Goal: Task Accomplishment & Management: Manage account settings

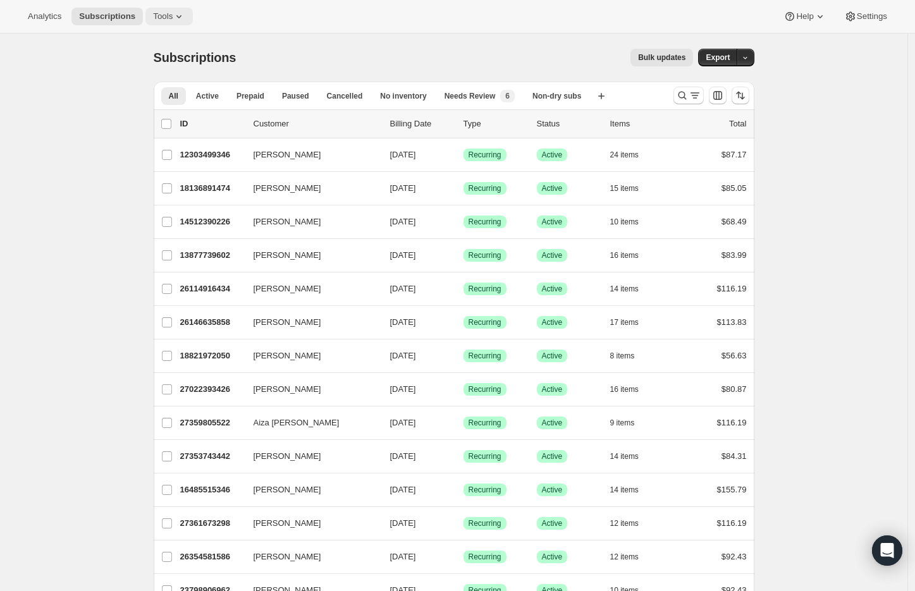
click at [185, 20] on icon at bounding box center [179, 16] width 13 height 13
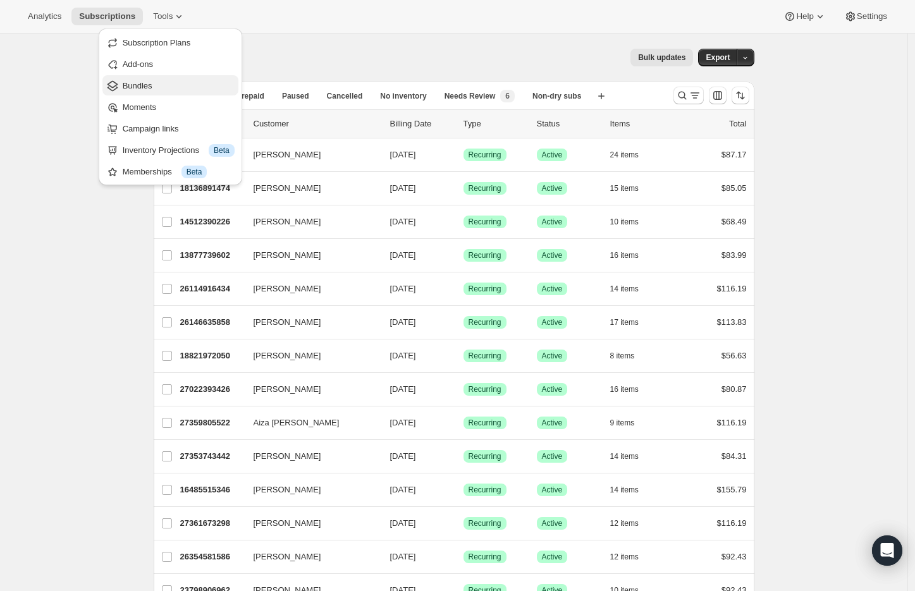
click at [175, 86] on span "Bundles" at bounding box center [179, 86] width 112 height 13
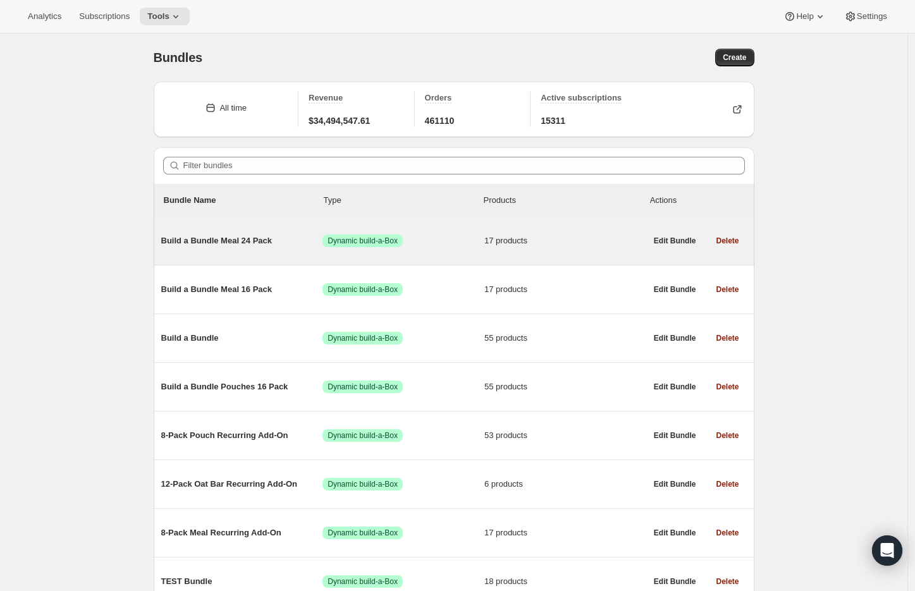
click at [228, 242] on span "Build a Bundle Meal 24 Pack" at bounding box center [242, 241] width 162 height 13
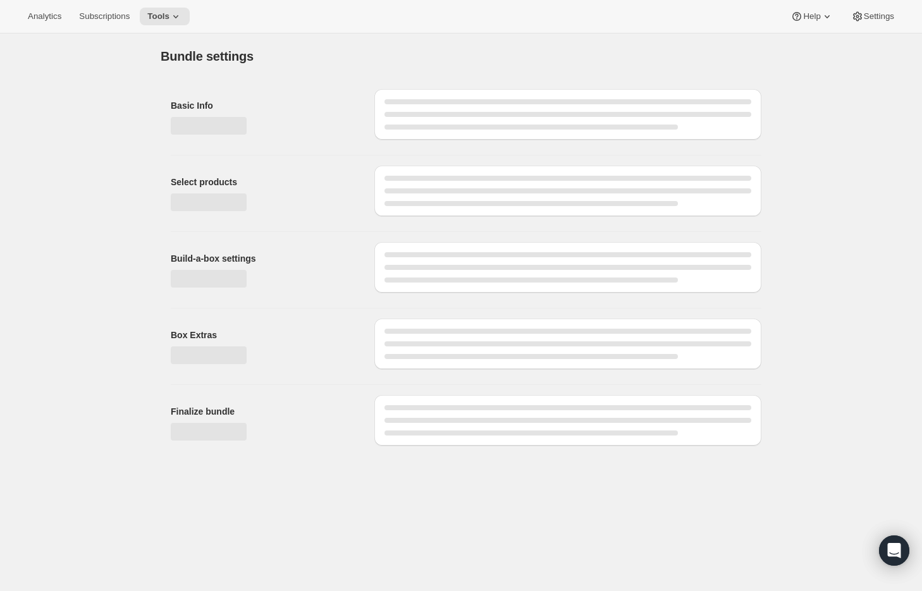
type input "Build a Bundle Meal 24 Pack"
checkbox input "true"
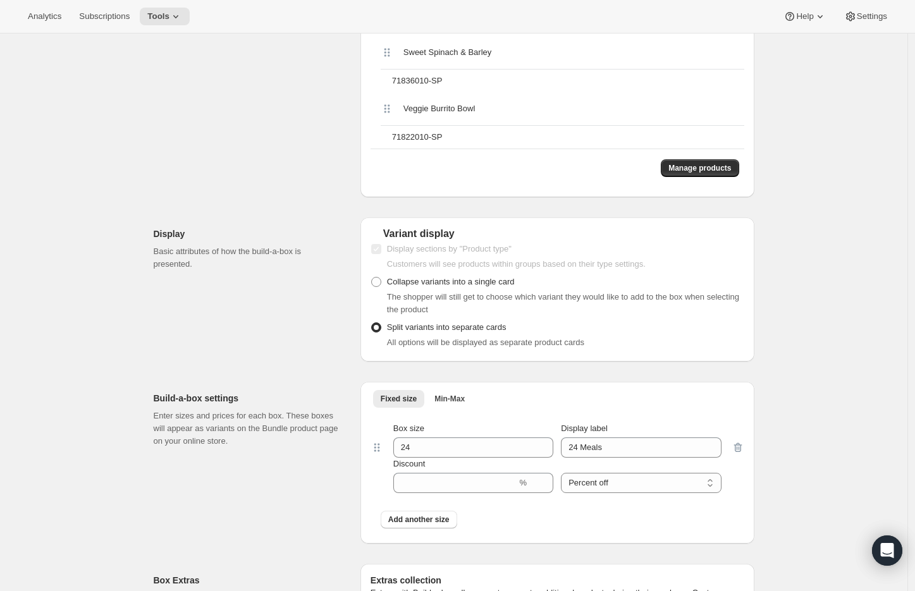
scroll to position [1318, 0]
click at [707, 173] on span "Manage products" at bounding box center [700, 170] width 63 height 10
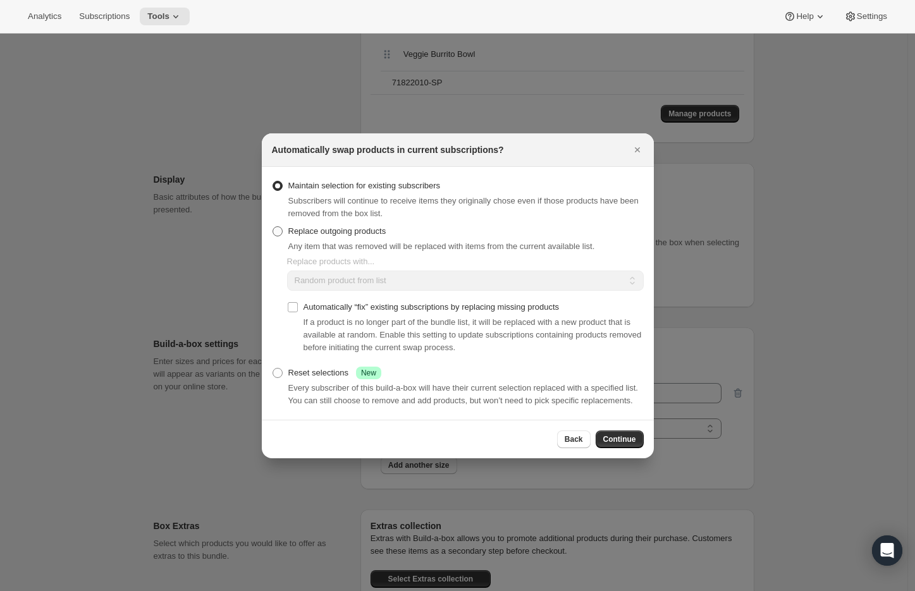
click at [340, 225] on span "Replace outgoing products" at bounding box center [337, 231] width 98 height 13
click at [273, 226] on input "Replace outgoing products" at bounding box center [273, 226] width 1 height 1
radio input "true"
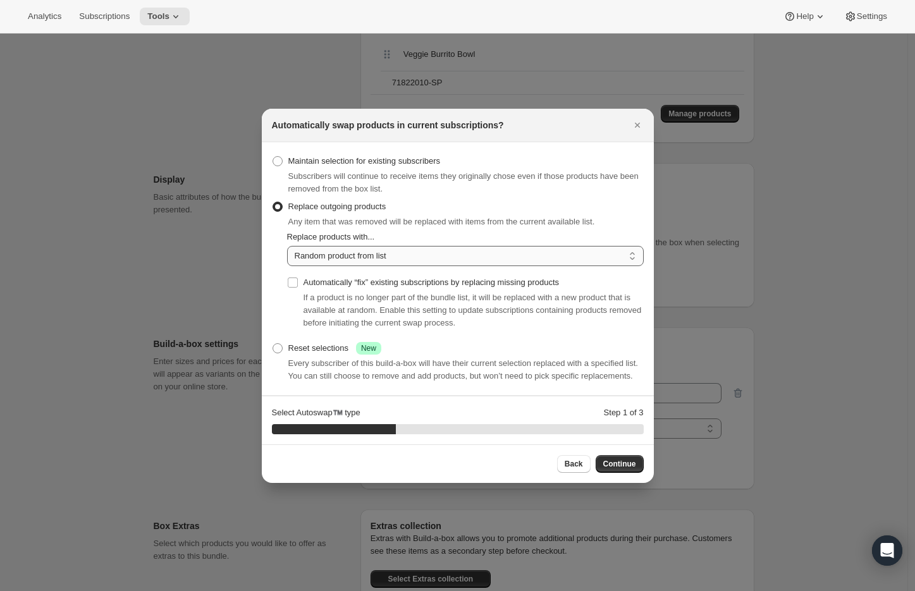
click at [351, 249] on select "Random product from list Matching product type Select specific replacements" at bounding box center [465, 256] width 357 height 20
select select "selection"
click at [287, 246] on select "Random product from list Matching product type Select specific replacements" at bounding box center [465, 256] width 357 height 20
click at [620, 469] on span "Continue" at bounding box center [620, 464] width 33 height 10
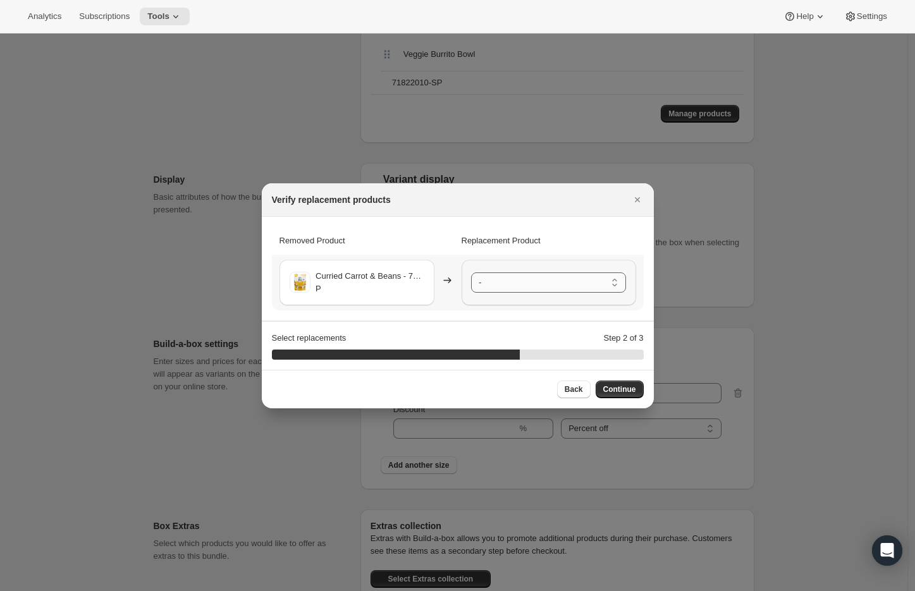
click at [486, 282] on select "- Papaya Sunrise - 71849010-SP Ancient Grain Bowl - 71829010-SP Banana [PERSON_…" at bounding box center [548, 283] width 155 height 20
click at [631, 393] on span "Continue" at bounding box center [620, 390] width 33 height 10
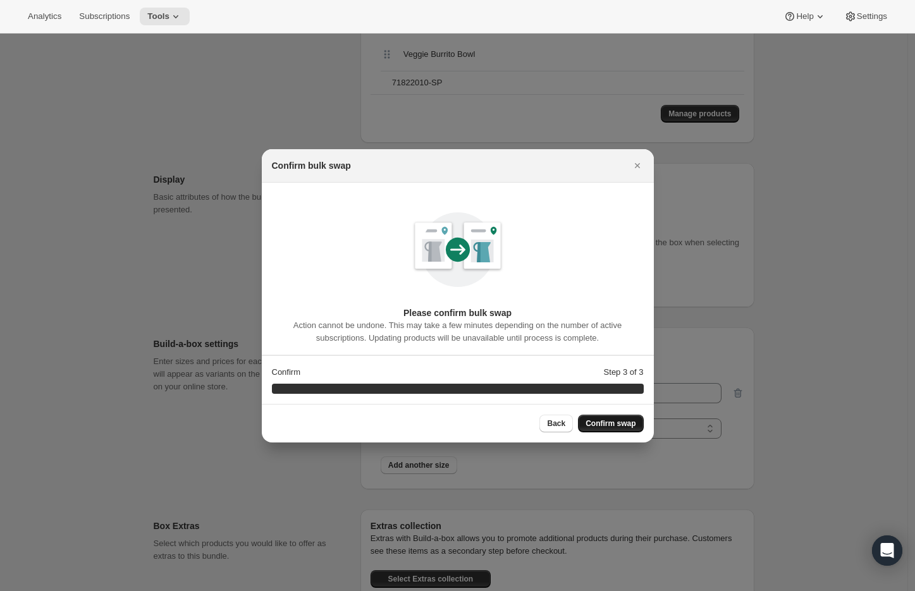
click at [628, 422] on span "Confirm swap" at bounding box center [611, 424] width 50 height 10
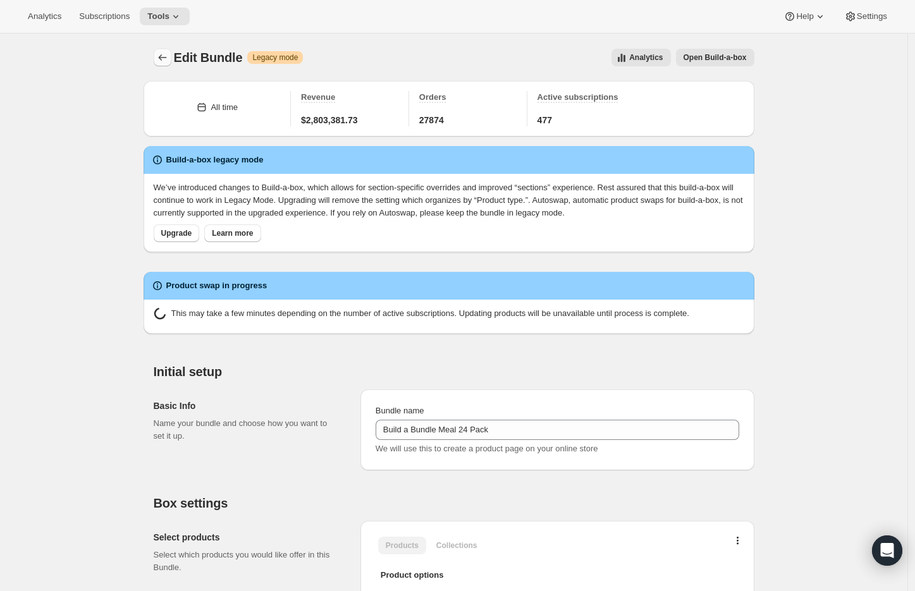
click at [163, 58] on icon "Bundles" at bounding box center [162, 57] width 8 height 6
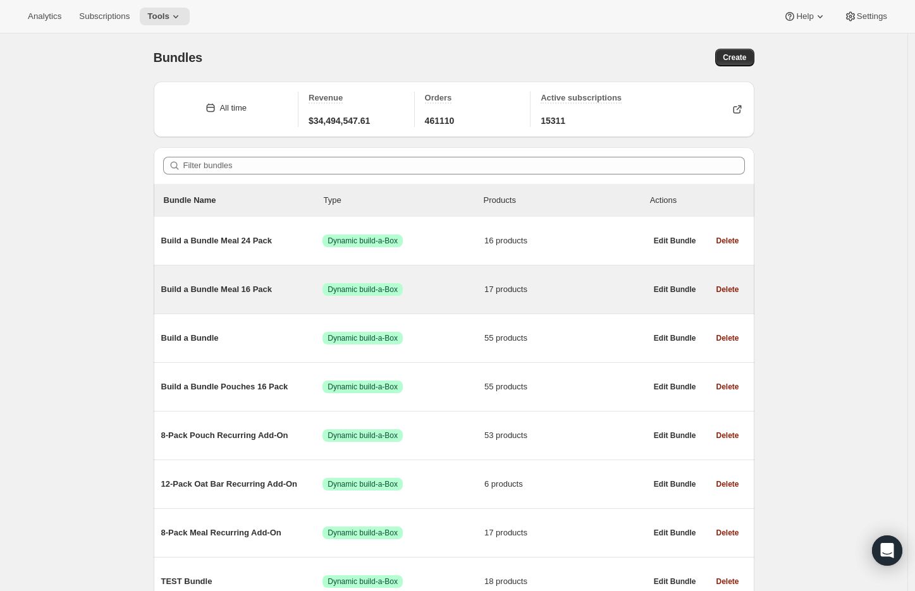
click at [207, 289] on span "Build a Bundle Meal 16 Pack" at bounding box center [242, 289] width 162 height 13
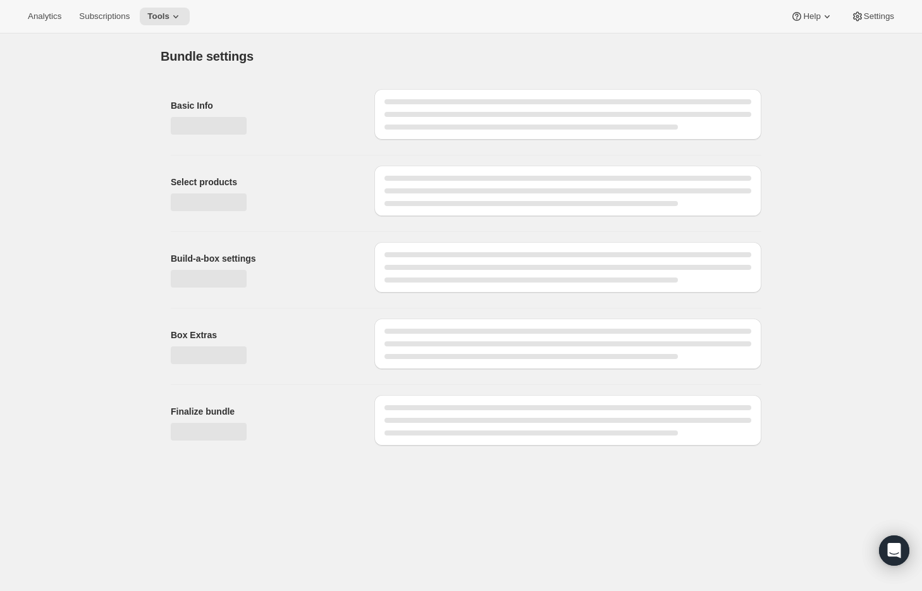
type input "Build a Bundle Meal 16 Pack"
checkbox input "true"
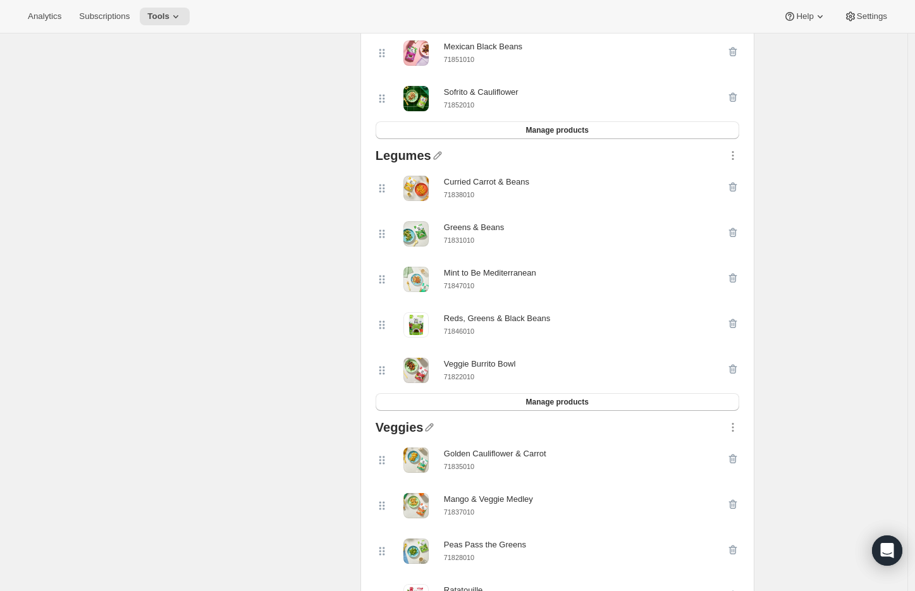
scroll to position [741, 0]
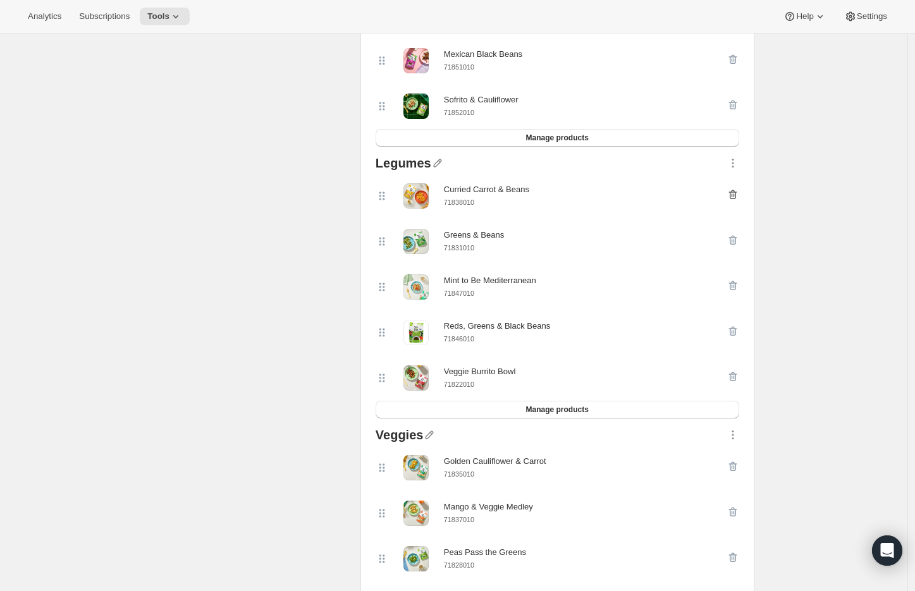
click at [734, 193] on icon "button" at bounding box center [733, 195] width 13 height 13
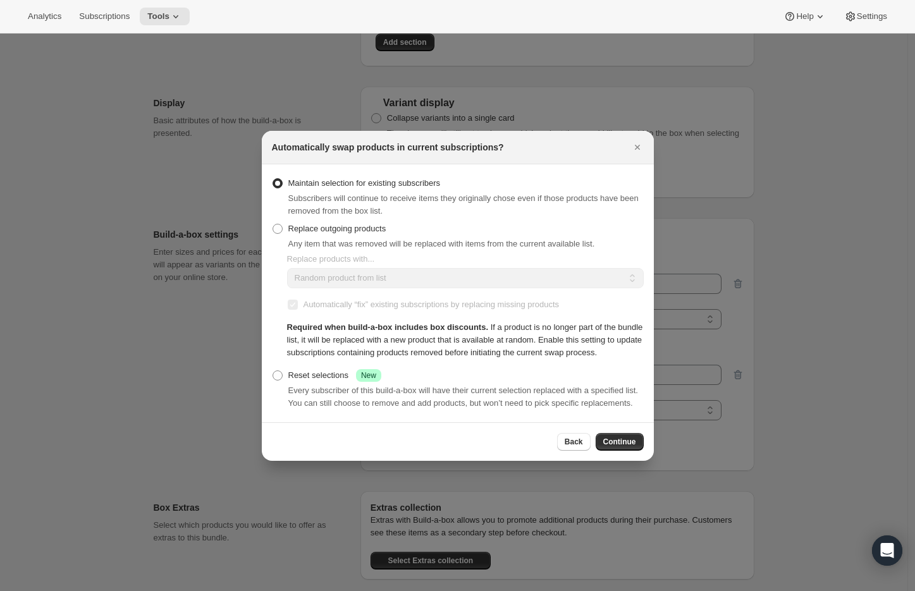
scroll to position [0, 0]
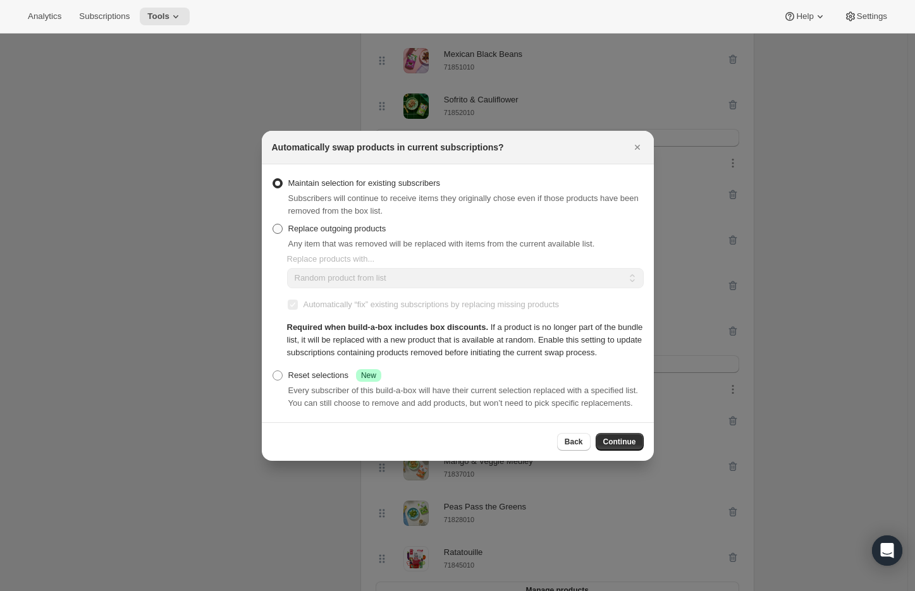
click at [350, 224] on span "Replace outgoing products" at bounding box center [337, 228] width 98 height 9
click at [273, 224] on input "Replace outgoing products" at bounding box center [273, 224] width 1 height 1
radio input "true"
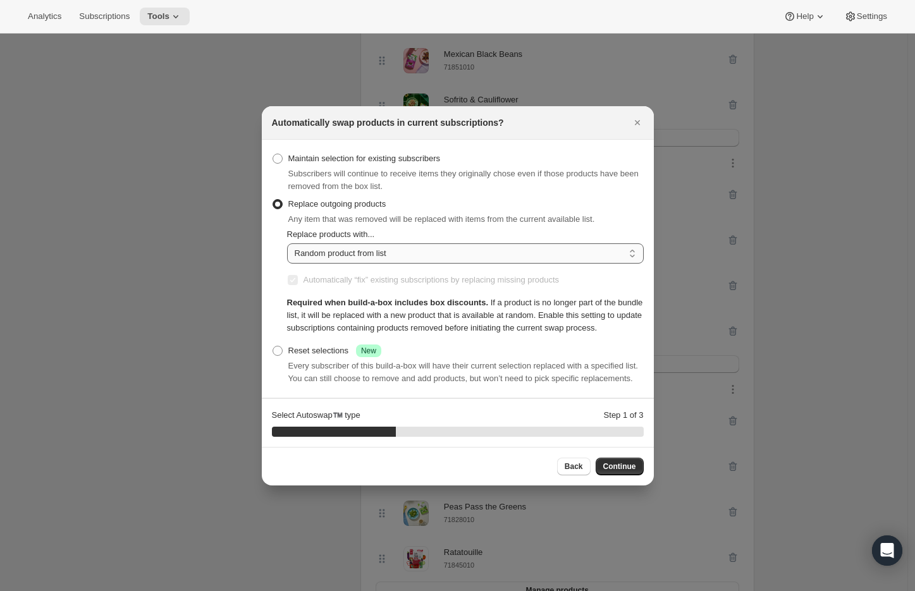
click at [363, 246] on select "Random product from list Matching product type Select specific replacements" at bounding box center [465, 254] width 357 height 20
select select "selection"
click at [287, 244] on select "Random product from list Matching product type Select specific replacements" at bounding box center [465, 254] width 357 height 20
click at [622, 472] on span "Continue" at bounding box center [620, 467] width 33 height 10
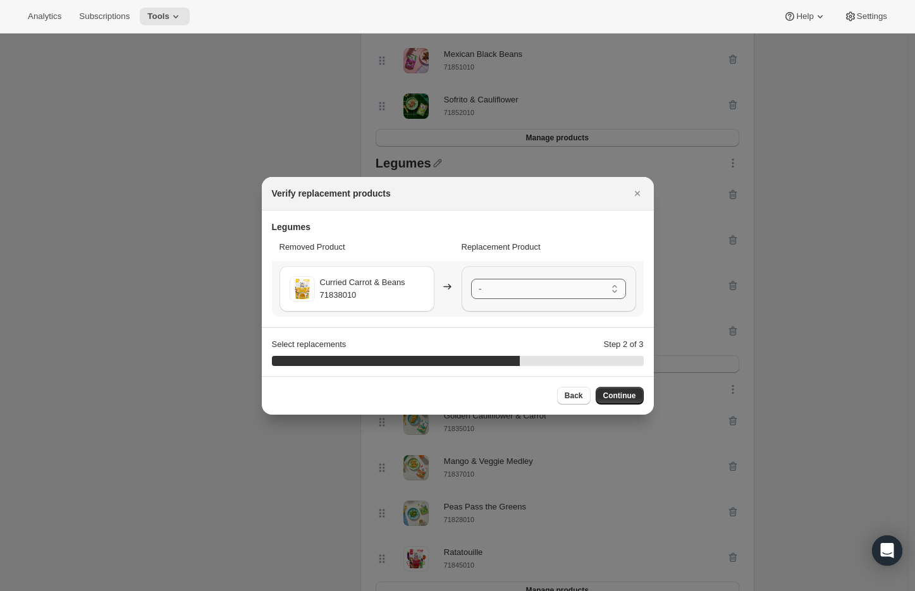
click at [551, 285] on select "- Greens & Beans - 71831010 Mint to Be Mediterranean - 71847010 Reds, Greens & …" at bounding box center [548, 289] width 155 height 20
click at [569, 393] on span "Back" at bounding box center [574, 396] width 18 height 10
select select "selection"
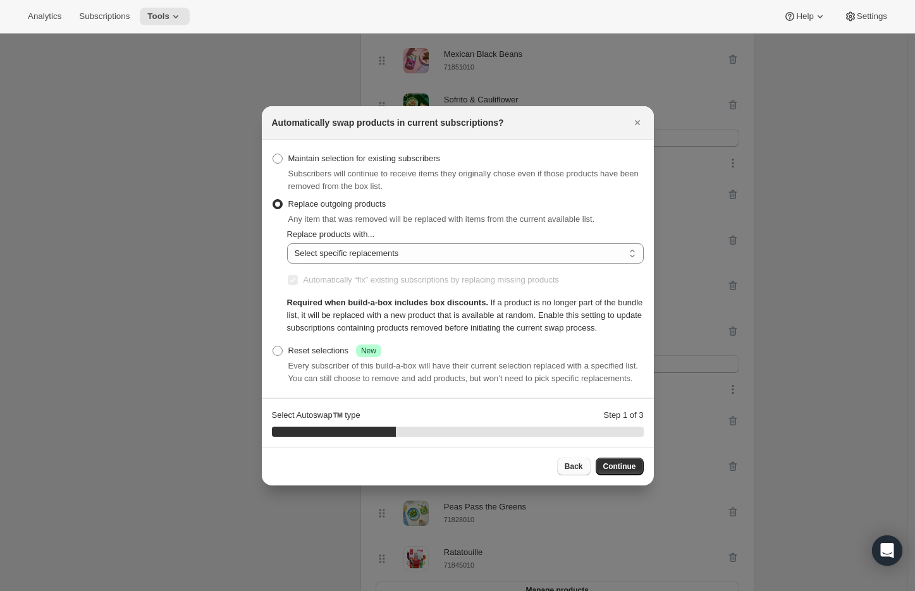
click at [571, 472] on span "Back" at bounding box center [574, 467] width 18 height 10
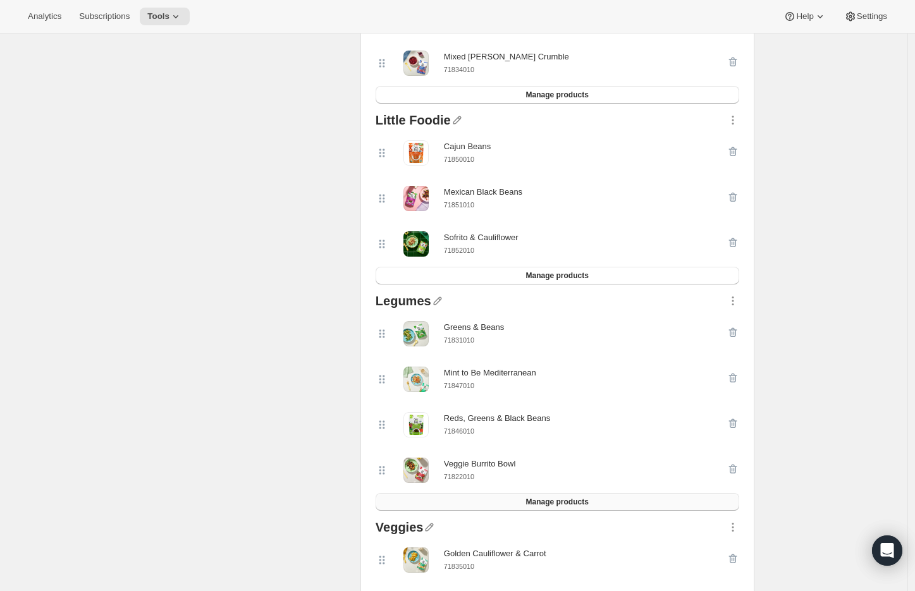
scroll to position [581, 0]
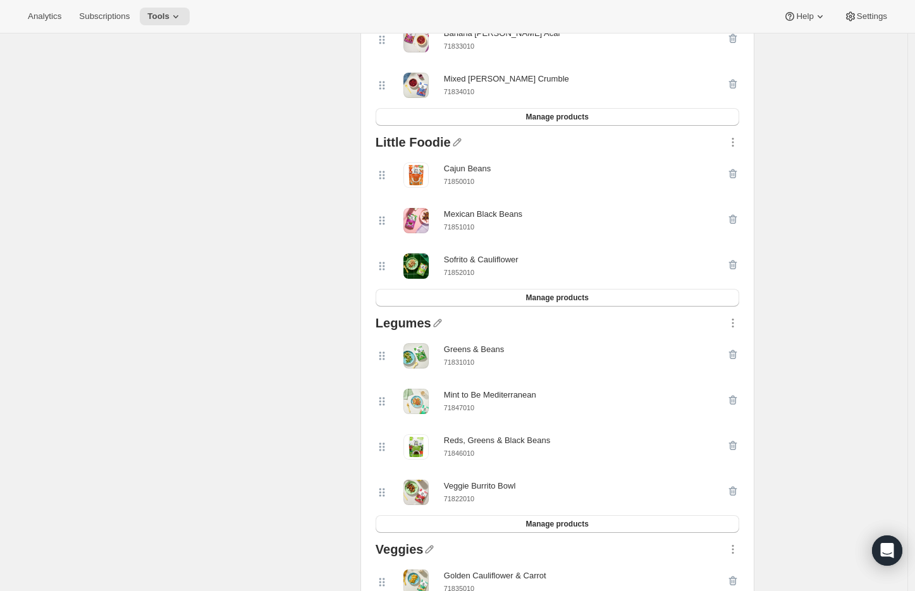
click at [467, 182] on small "71850010" at bounding box center [459, 182] width 30 height 8
copy small "71850010"
click at [734, 171] on icon "button" at bounding box center [733, 174] width 8 height 9
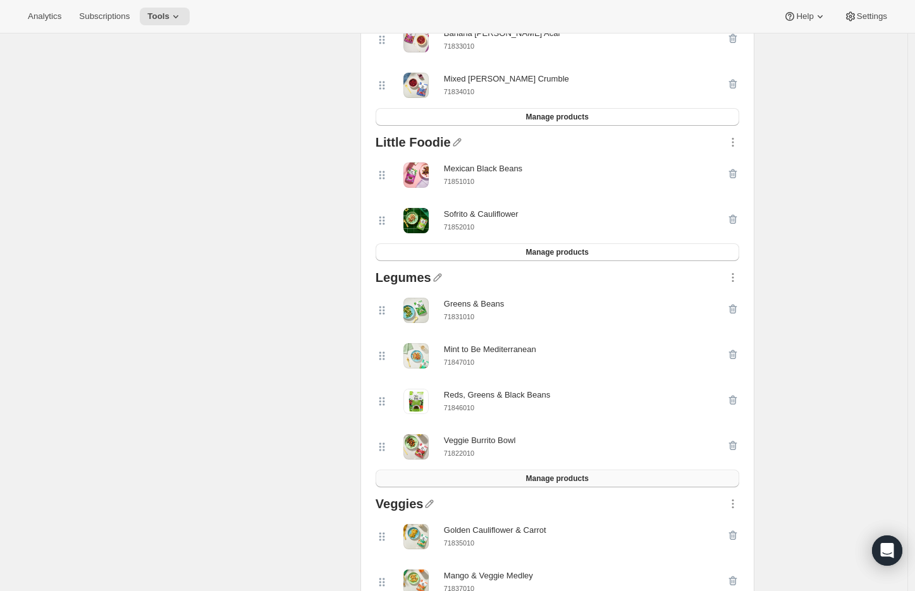
click at [555, 481] on span "Manage products" at bounding box center [557, 479] width 63 height 10
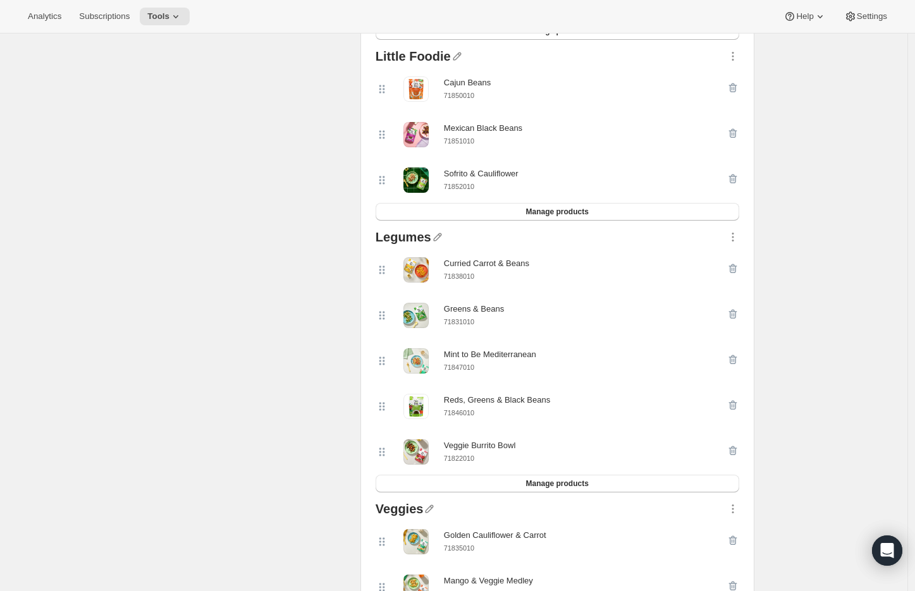
scroll to position [566, 0]
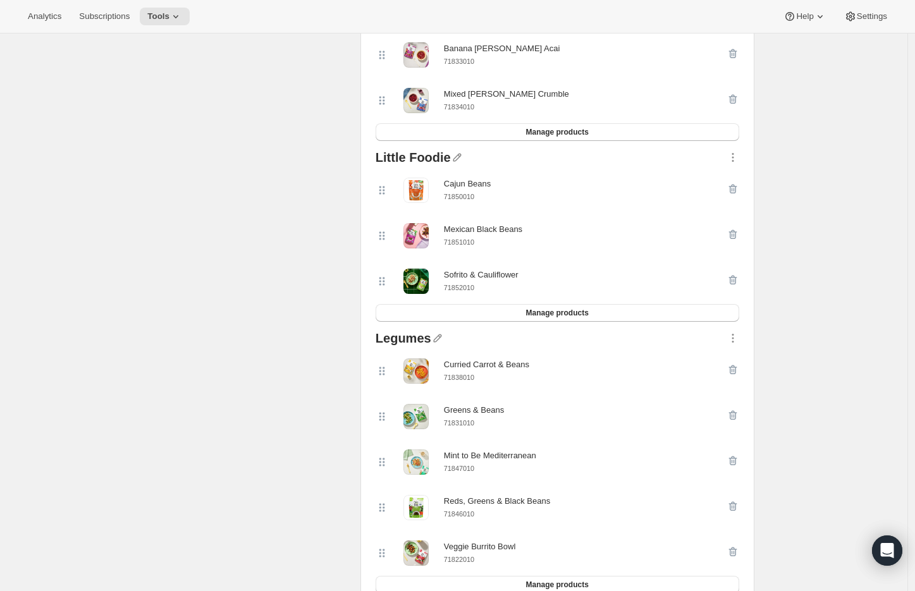
click at [463, 197] on small "71850010" at bounding box center [459, 197] width 30 height 8
copy small "71850010"
click at [740, 190] on icon "button" at bounding box center [733, 189] width 13 height 13
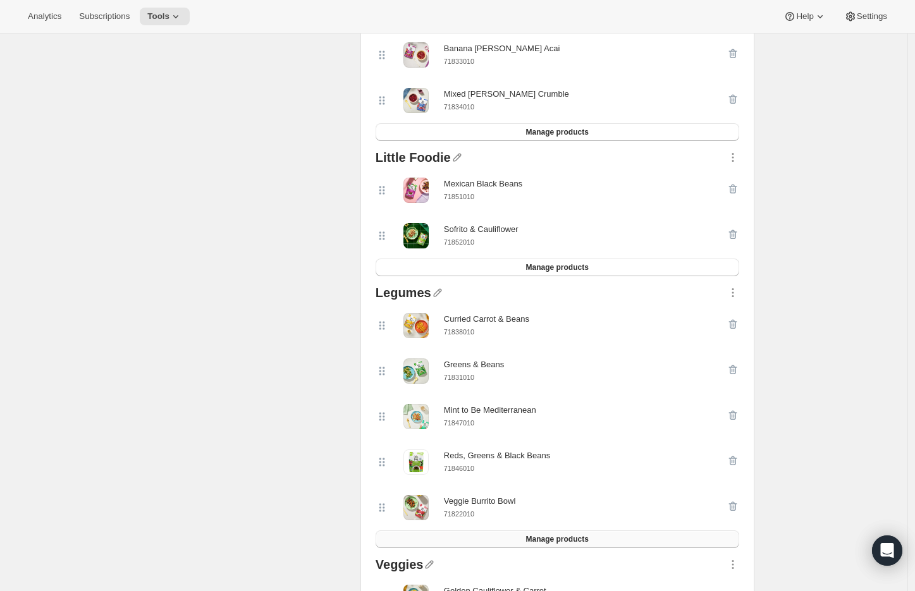
click at [560, 548] on button "Manage products" at bounding box center [558, 540] width 364 height 18
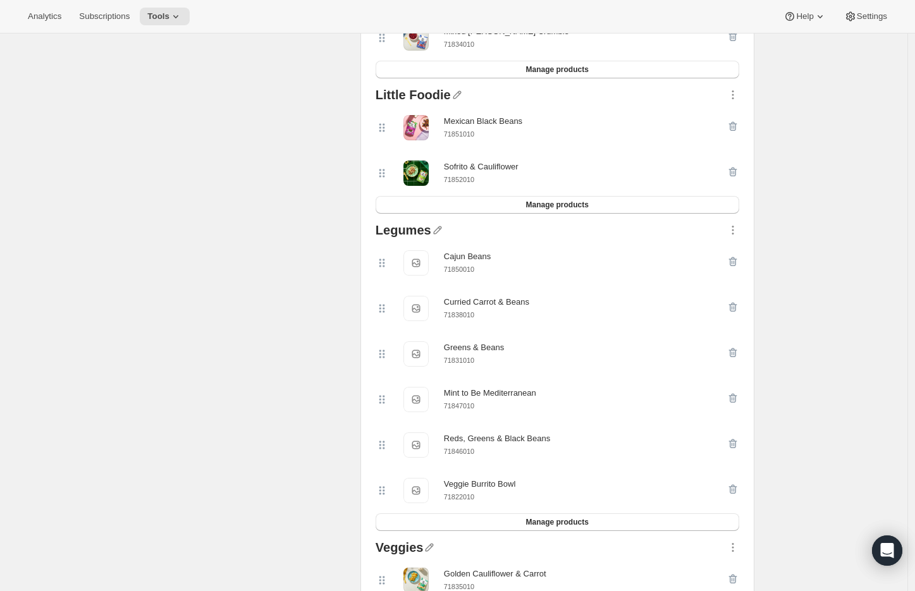
scroll to position [652, 0]
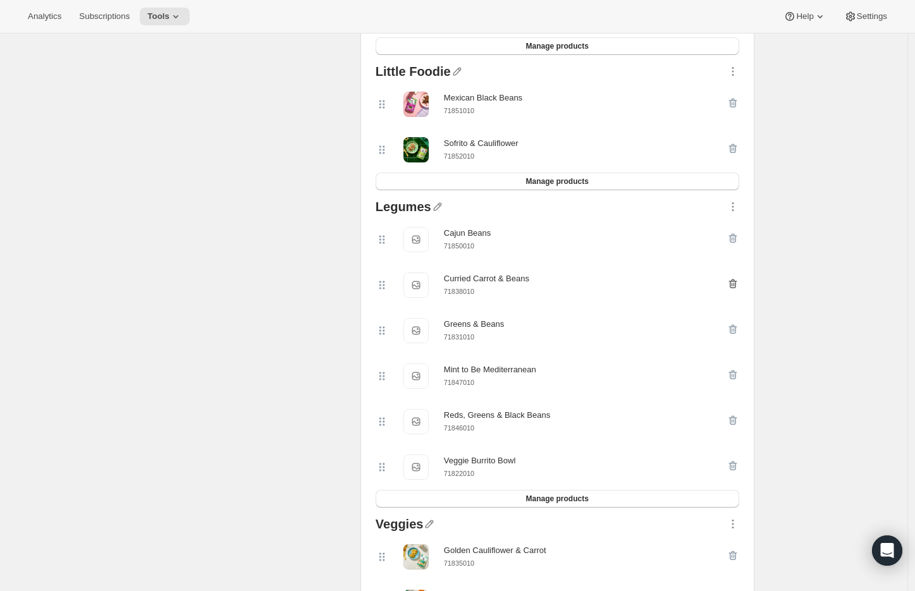
click at [737, 284] on icon "button" at bounding box center [733, 284] width 8 height 9
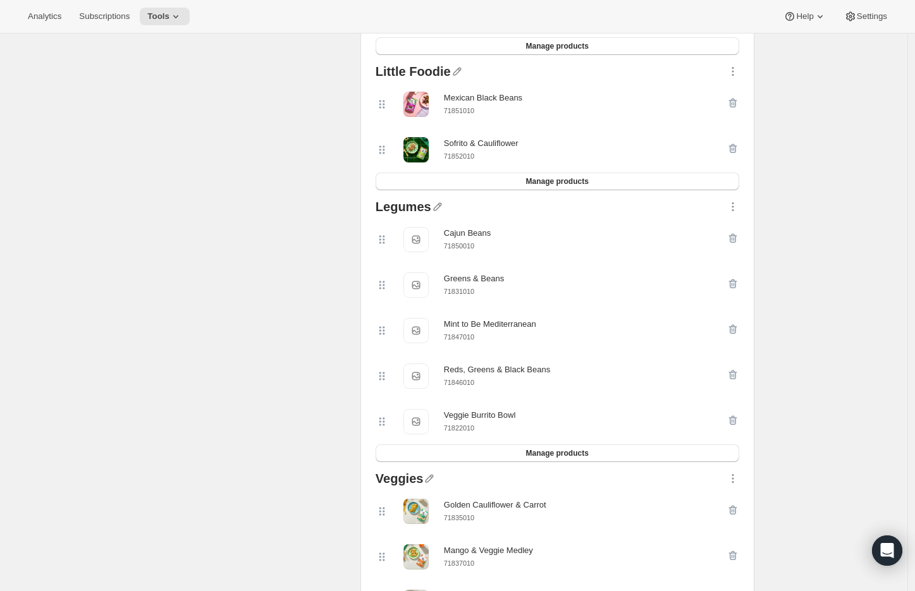
select select "selection"
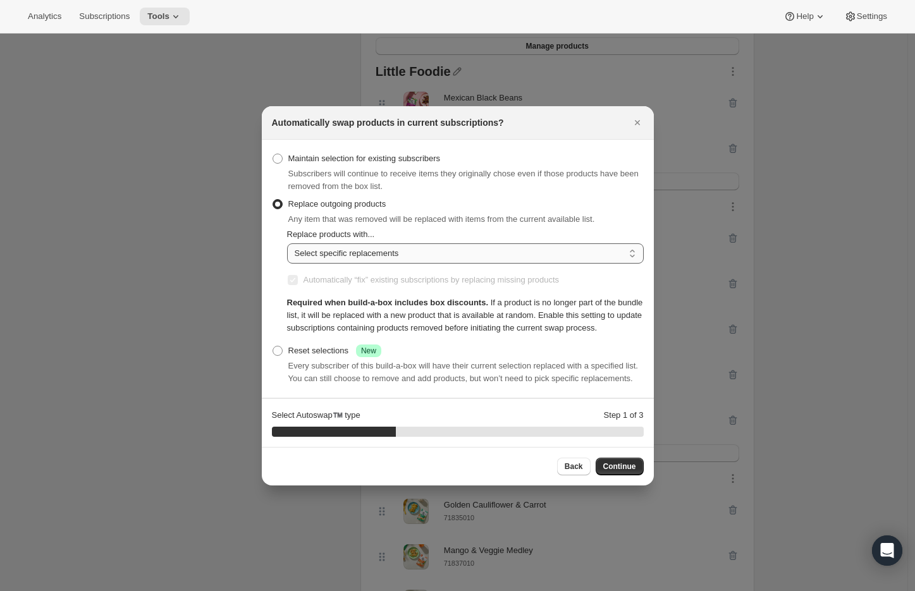
click at [342, 244] on select "Random product from list Matching product type Select specific replacements" at bounding box center [465, 254] width 357 height 20
click at [287, 244] on select "Random product from list Matching product type Select specific replacements" at bounding box center [465, 254] width 357 height 20
click at [614, 476] on button "Continue" at bounding box center [620, 467] width 48 height 18
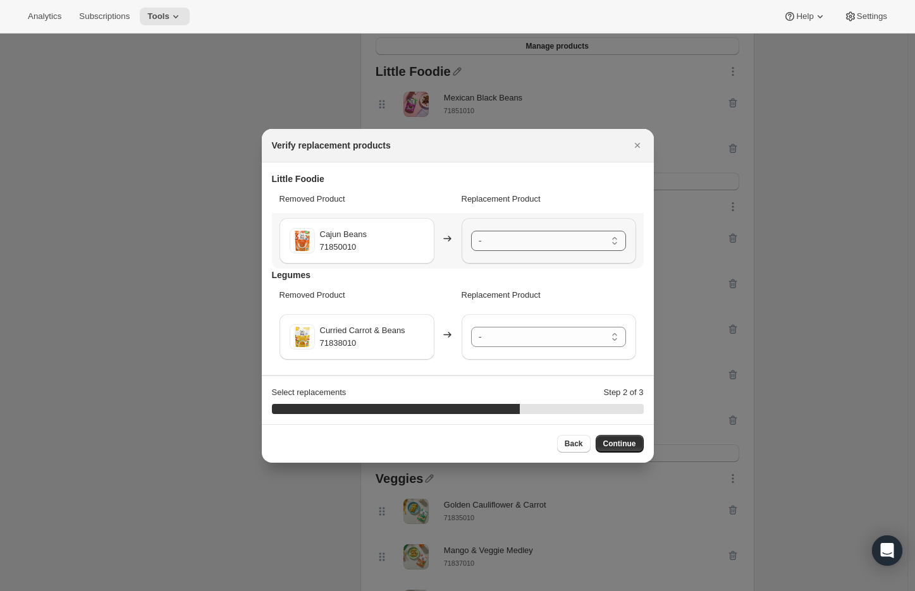
click at [514, 243] on select "- Mexican Black Beans - 71851010 Sofrito & Cauliflower - 71852010" at bounding box center [548, 241] width 155 height 20
click at [502, 342] on select "- Cajun Beans - 71850010 Greens & Beans - 71831010 Mint to Be Mediterranean - 7…" at bounding box center [548, 337] width 155 height 20
click at [636, 444] on button "Continue" at bounding box center [620, 444] width 48 height 18
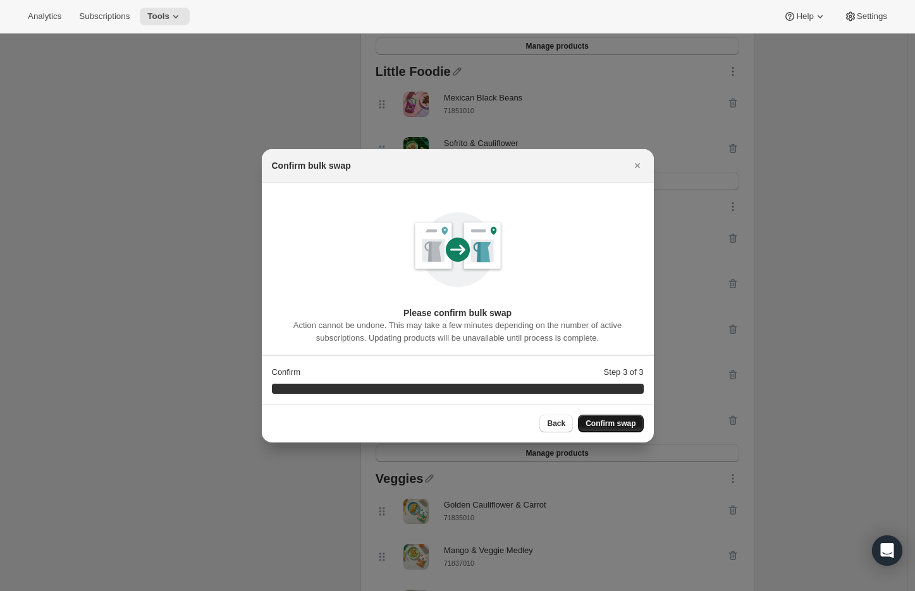
click at [609, 426] on span "Confirm swap" at bounding box center [611, 424] width 50 height 10
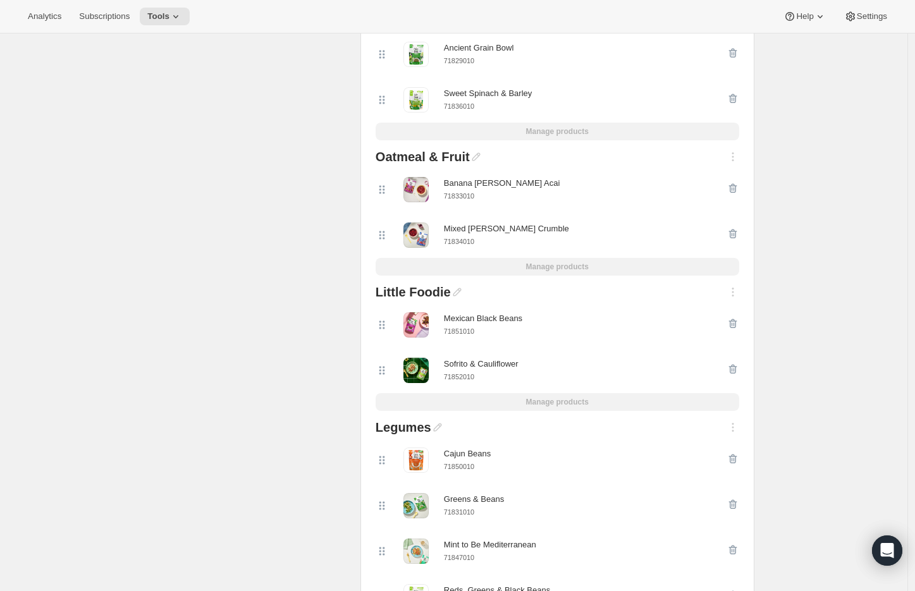
scroll to position [566, 0]
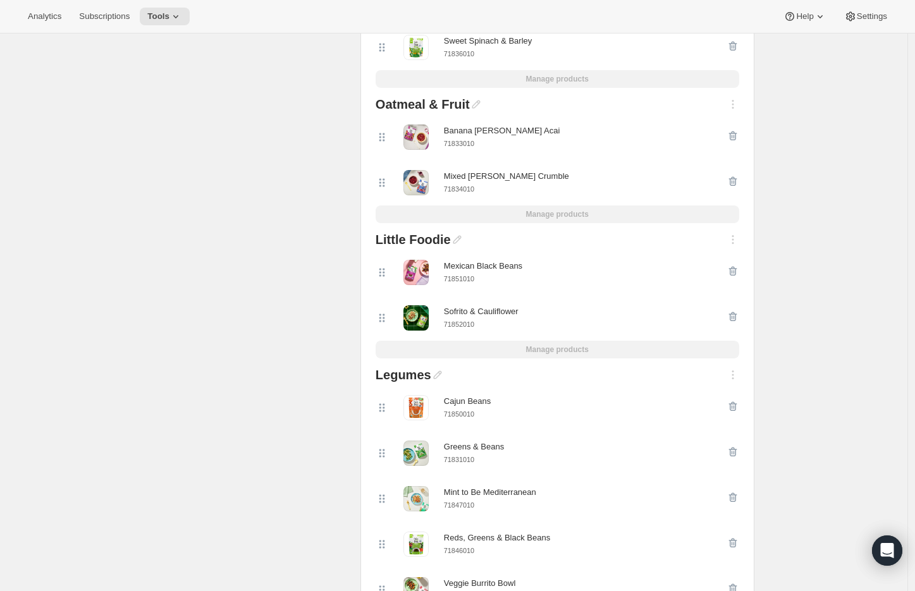
click at [474, 417] on small "71850010" at bounding box center [459, 415] width 30 height 8
copy small "71850010"
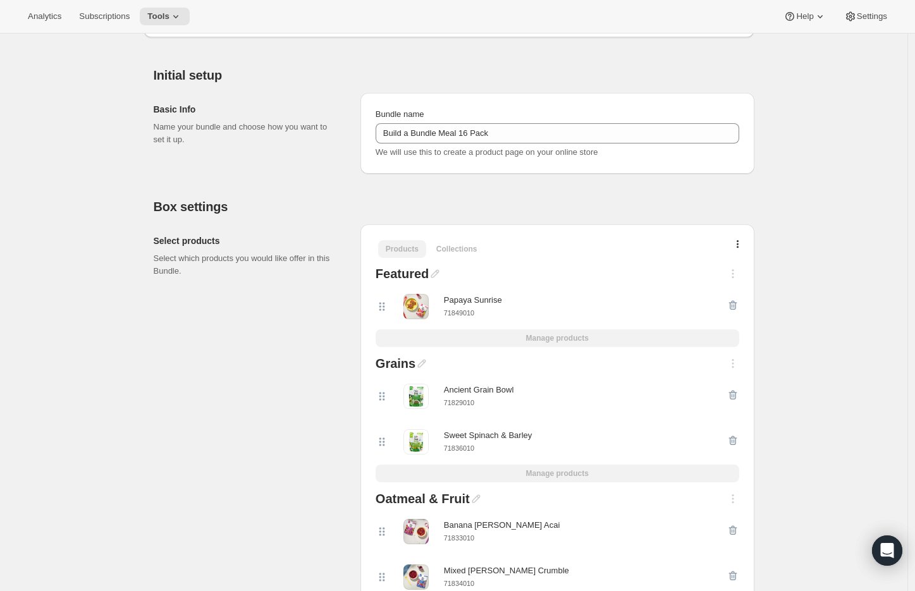
scroll to position [0, 0]
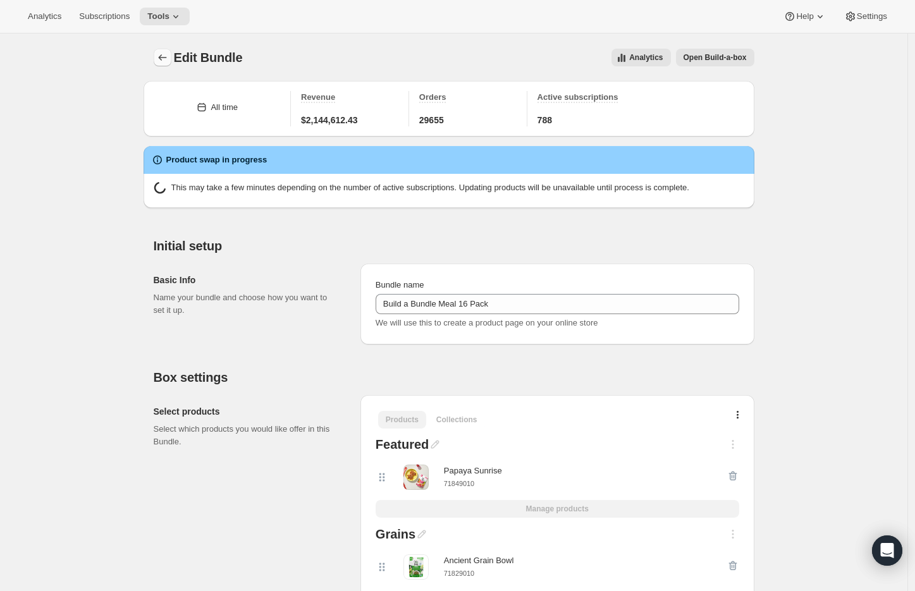
click at [163, 58] on icon "Bundles" at bounding box center [162, 57] width 8 height 6
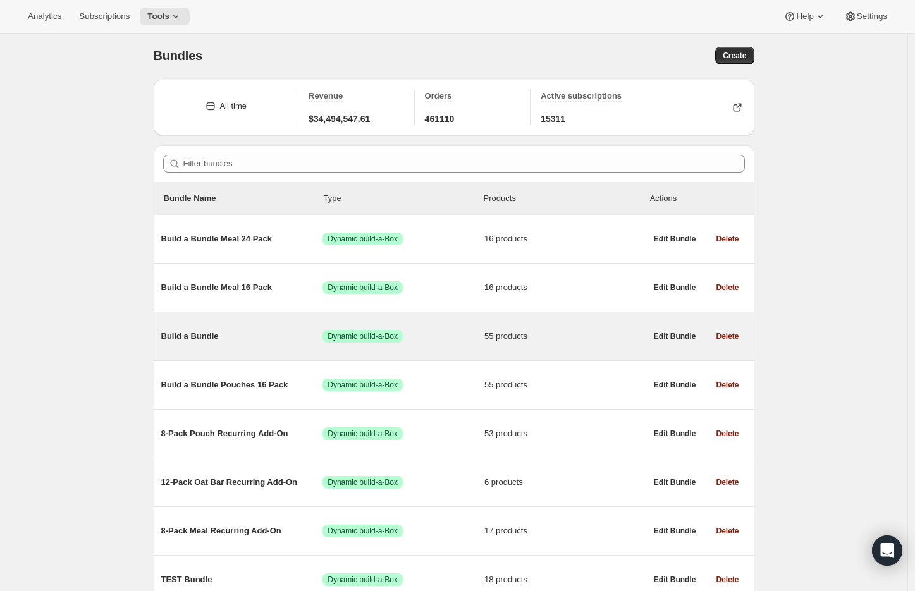
scroll to position [3, 0]
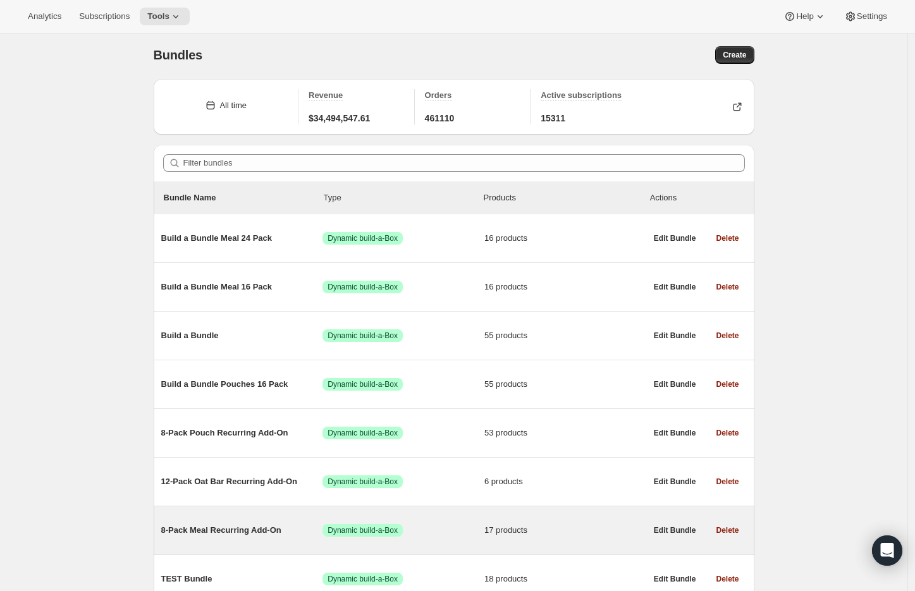
click at [244, 526] on span "8-Pack Meal Recurring Add-On" at bounding box center [242, 530] width 162 height 13
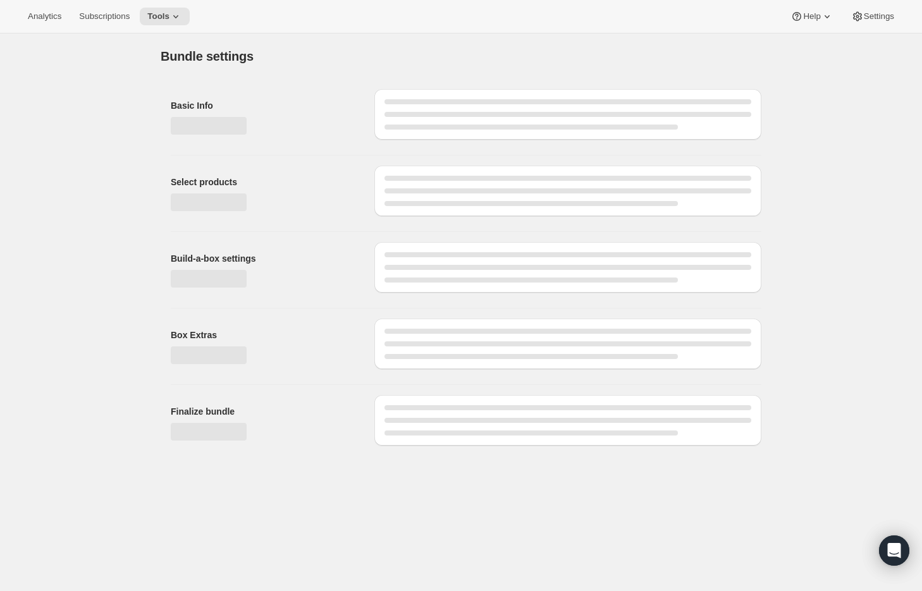
type input "8-Pack Meal Recurring Add-On"
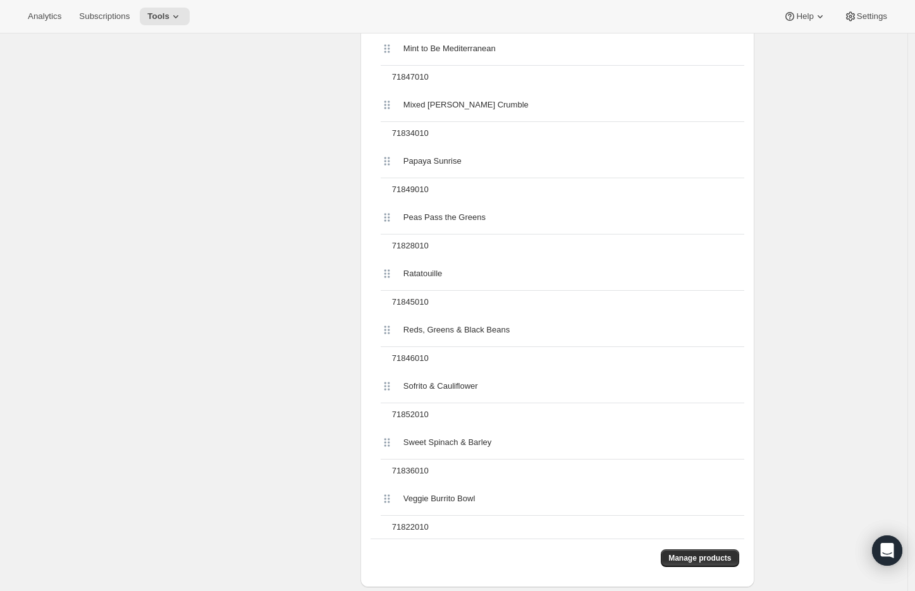
scroll to position [929, 0]
click at [720, 560] on span "Manage products" at bounding box center [700, 559] width 63 height 10
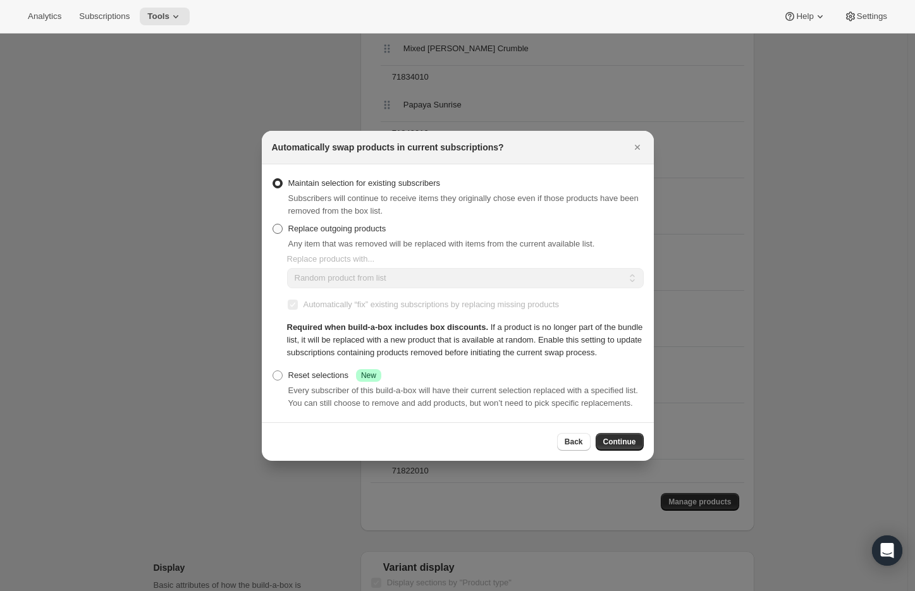
click at [320, 224] on span "Replace outgoing products" at bounding box center [337, 228] width 98 height 9
click at [273, 224] on input "Replace outgoing products" at bounding box center [273, 224] width 1 height 1
radio input "true"
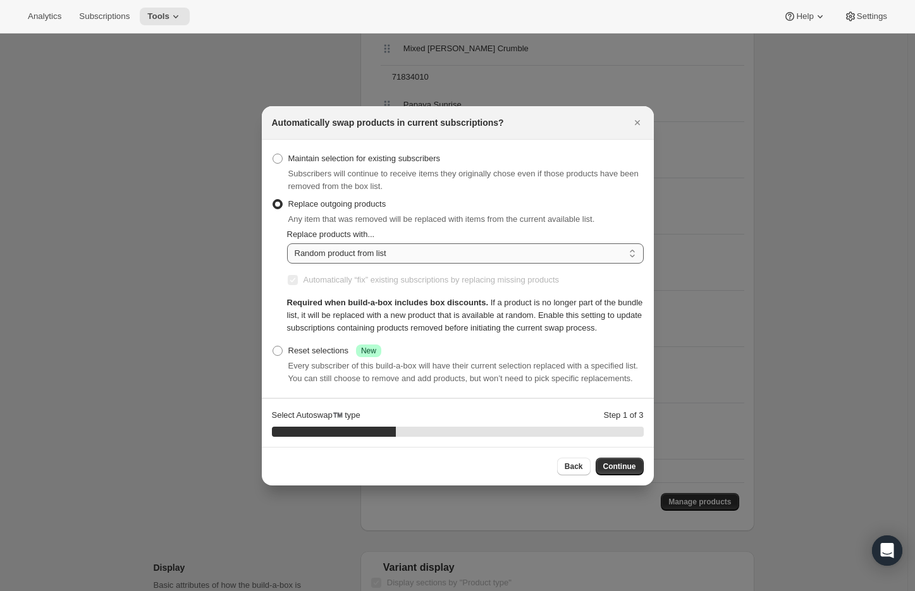
click at [344, 244] on select "Random product from list Matching product type Select specific replacements" at bounding box center [465, 254] width 357 height 20
select select "selection"
click at [287, 244] on select "Random product from list Matching product type Select specific replacements" at bounding box center [465, 254] width 357 height 20
click at [607, 472] on span "Continue" at bounding box center [620, 467] width 33 height 10
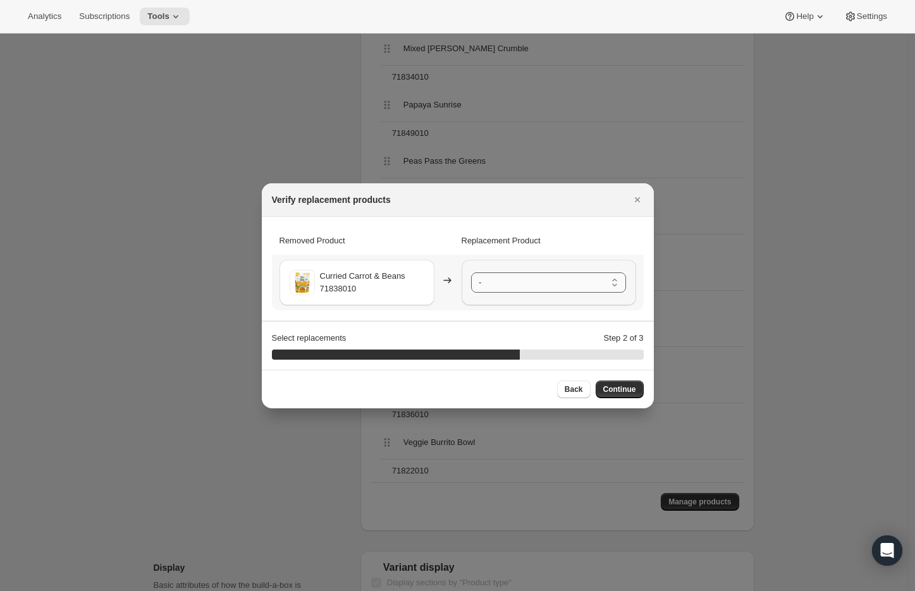
click at [489, 277] on select "- Cajun Beans - 71850010 Ancient Grain Bowl - 71829010 Banana [PERSON_NAME] Aca…" at bounding box center [548, 283] width 155 height 20
click at [614, 387] on span "Continue" at bounding box center [620, 390] width 33 height 10
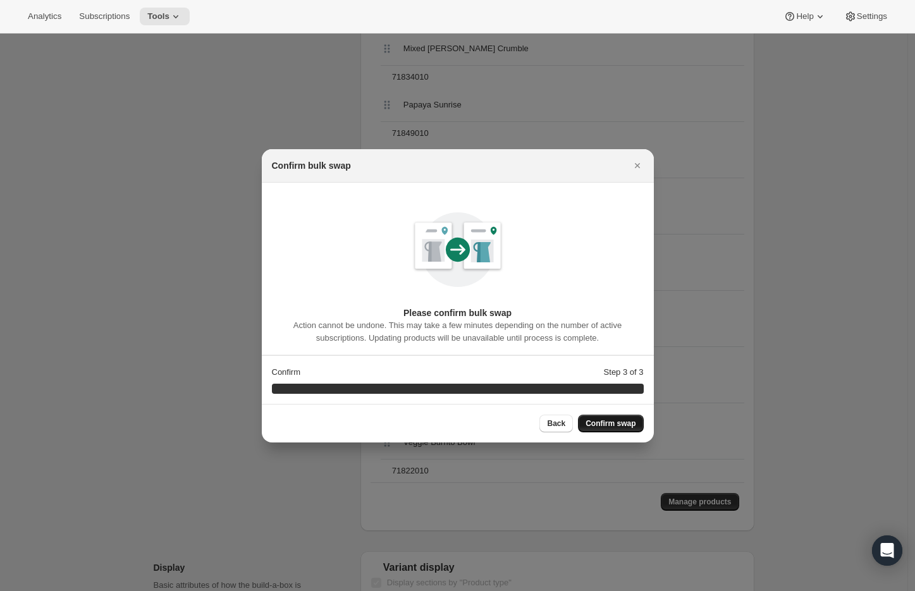
click at [616, 424] on span "Confirm swap" at bounding box center [611, 424] width 50 height 10
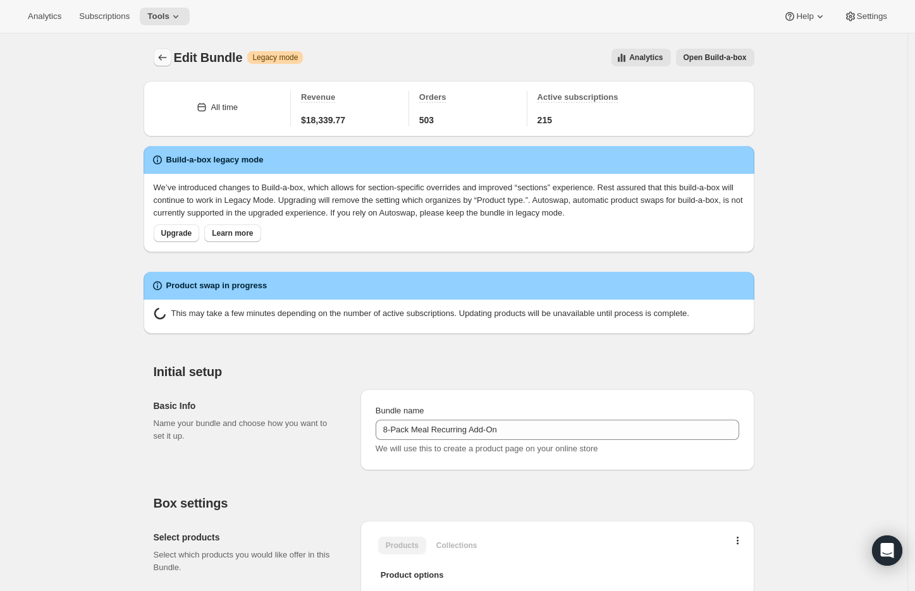
click at [169, 54] on icon "Bundles" at bounding box center [162, 57] width 13 height 13
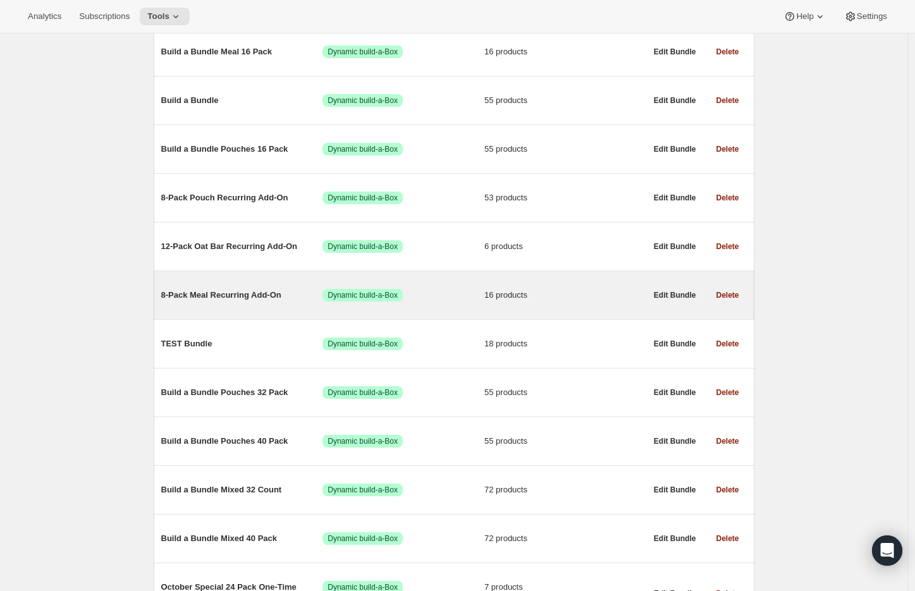
scroll to position [238, 0]
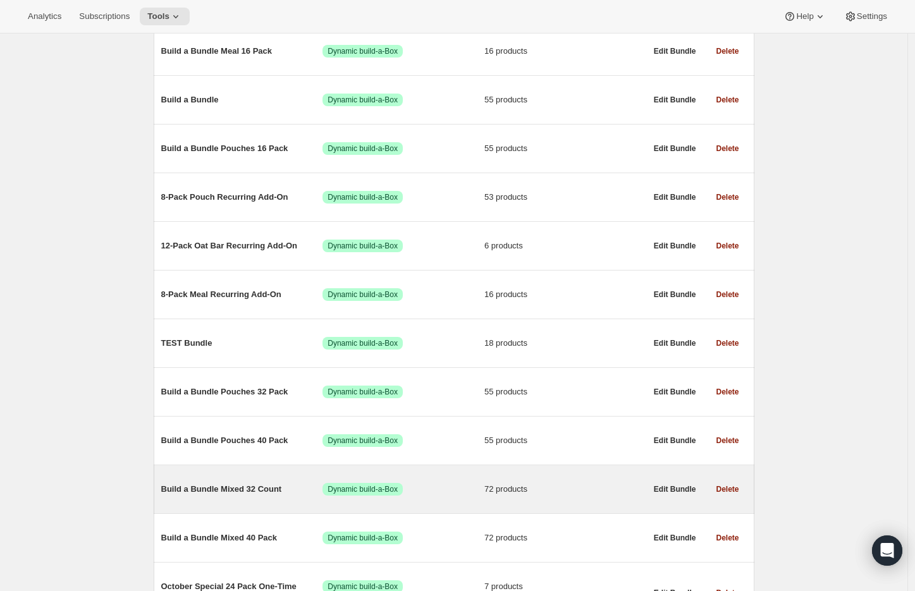
click at [262, 491] on span "Build a Bundle Mixed 32 Count" at bounding box center [242, 489] width 162 height 13
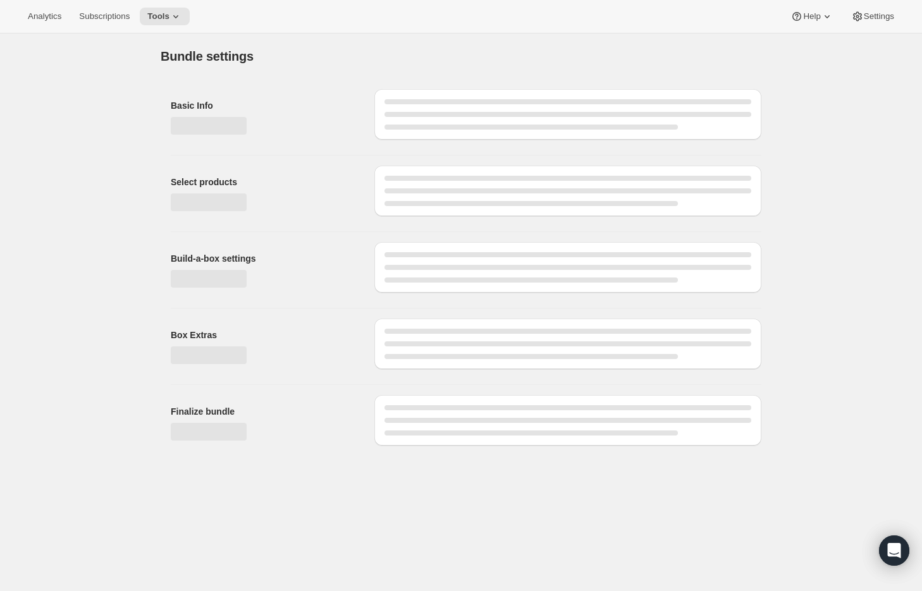
type input "Build a Bundle Mixed 32 Count"
checkbox input "true"
select select "MINIMUM"
type input "Select at least 8 meals"
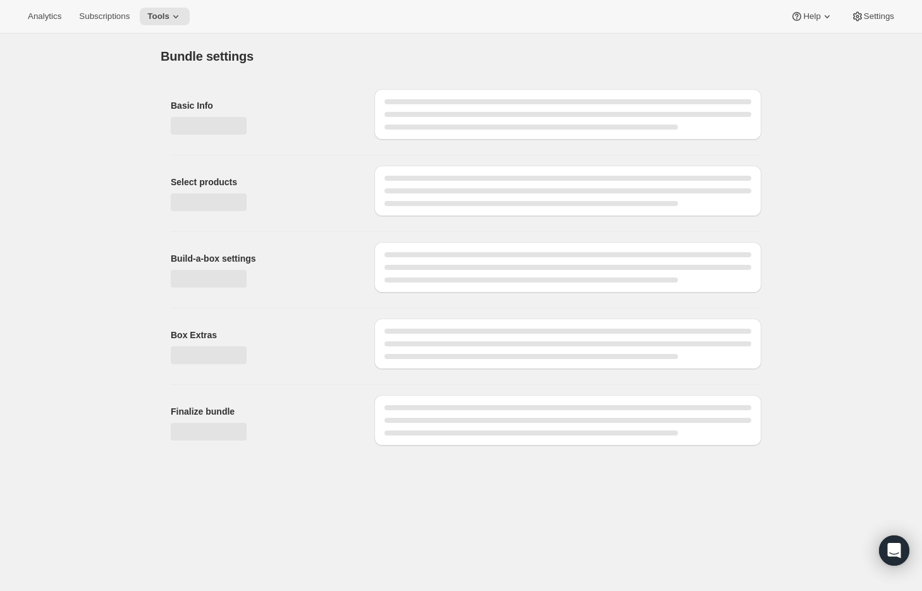
select select "gid://shopify/ProductVariant/41182055432274_6321b5ac-0d1c-4f8d-8ffe-6193e28b69b8"
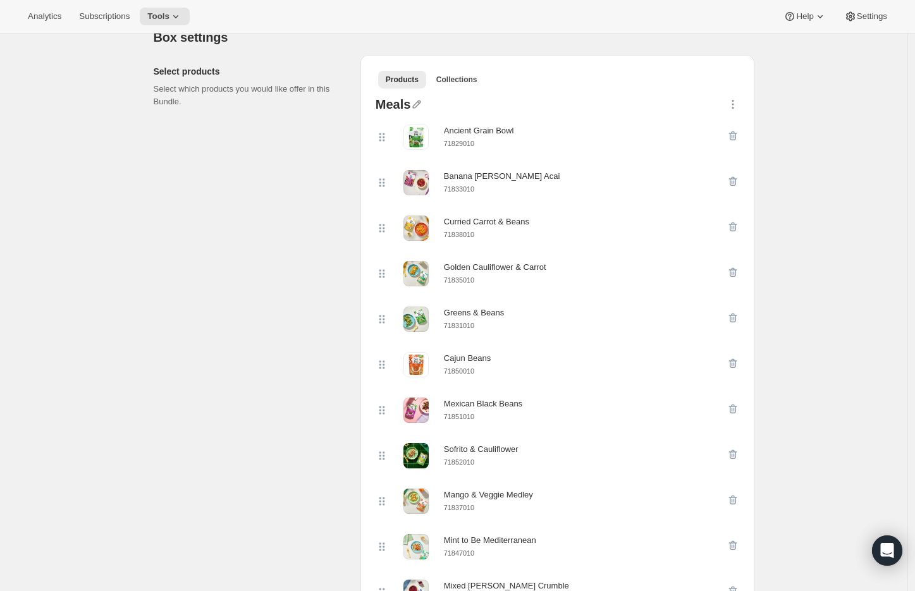
scroll to position [267, 0]
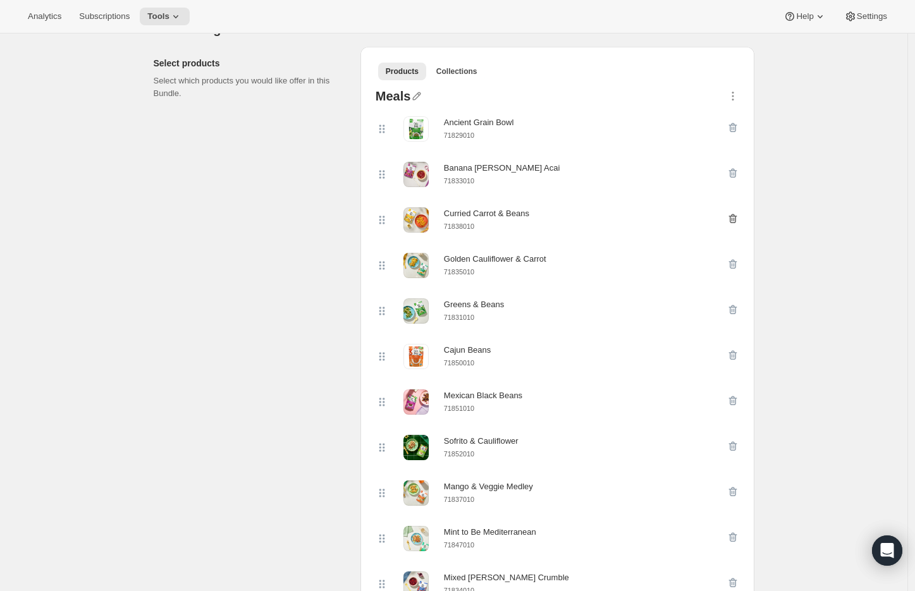
click at [737, 222] on icon "button" at bounding box center [733, 218] width 8 height 9
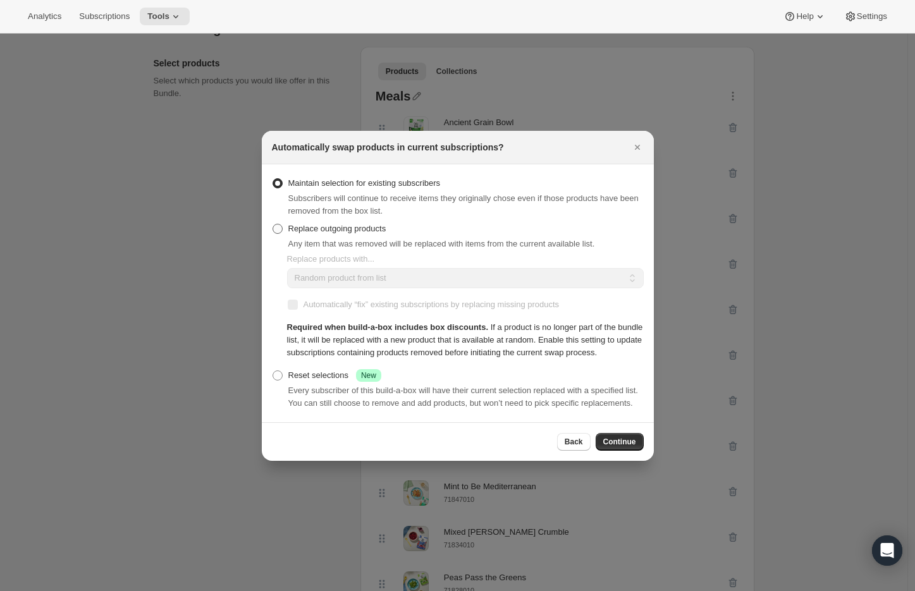
click at [306, 224] on span "Replace outgoing products" at bounding box center [337, 228] width 98 height 9
click at [273, 224] on input "Replace outgoing products" at bounding box center [273, 224] width 1 height 1
radio input "true"
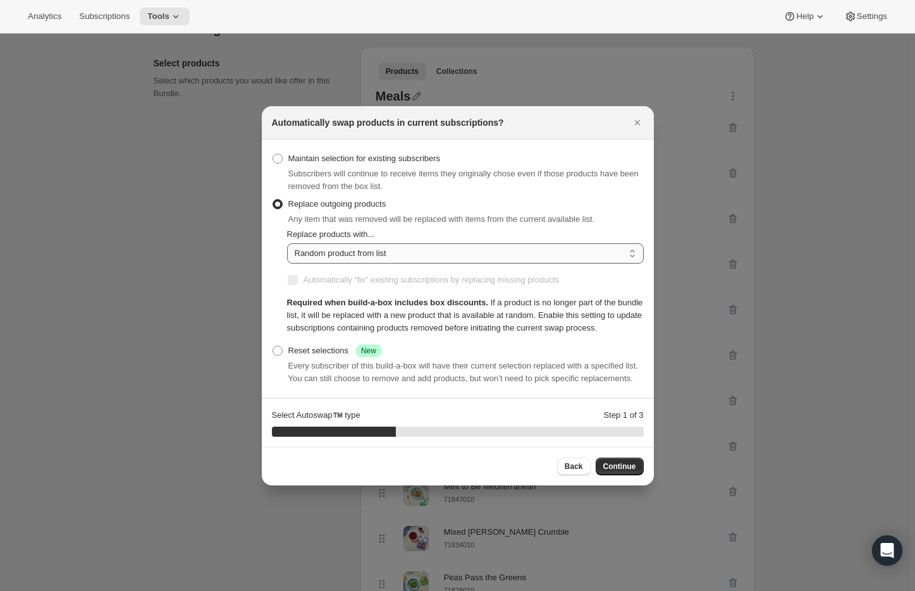
click at [333, 244] on select "Random product from list Matching product type Select specific replacements" at bounding box center [465, 254] width 357 height 20
select select "selection"
click at [287, 244] on select "Random product from list Matching product type Select specific replacements" at bounding box center [465, 254] width 357 height 20
checkbox input "true"
click at [613, 474] on button "Continue" at bounding box center [620, 467] width 48 height 18
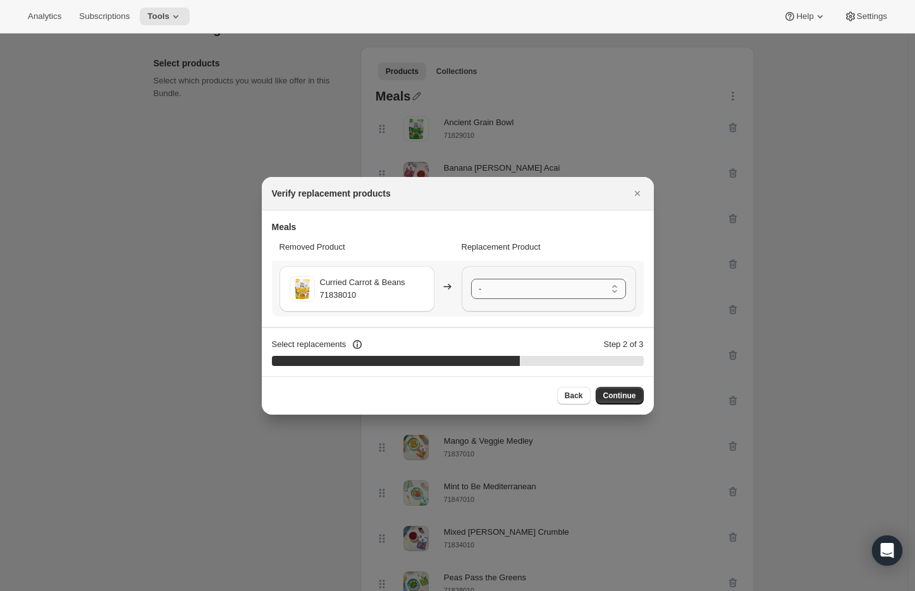
click at [535, 289] on select "- Ancient Grain Bowl - 71829010 Banana [PERSON_NAME] Acai - 71833010 Golden Cau…" at bounding box center [548, 289] width 155 height 20
click at [612, 292] on select "- Ancient Grain Bowl - 71829010 Banana [PERSON_NAME] Acai - 71833010 Golden Cau…" at bounding box center [548, 289] width 155 height 20
click at [613, 291] on select "- Ancient Grain Bowl - 71829010 Banana [PERSON_NAME] Acai - 71833010 Golden Cau…" at bounding box center [548, 289] width 155 height 20
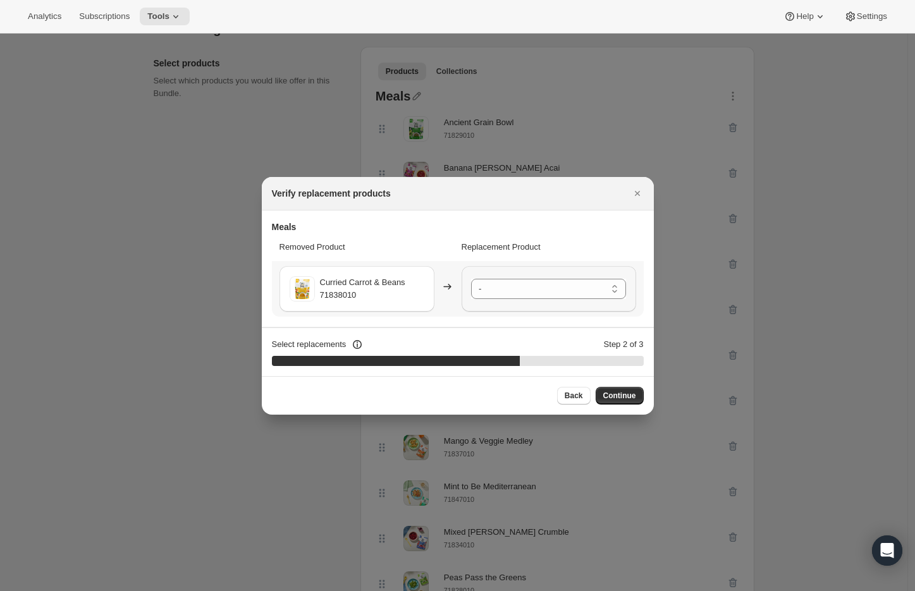
click at [613, 291] on select "- Ancient Grain Bowl - 71829010 Banana [PERSON_NAME] Acai - 71833010 Golden Cau…" at bounding box center [548, 289] width 155 height 20
click at [619, 395] on span "Continue" at bounding box center [620, 396] width 33 height 10
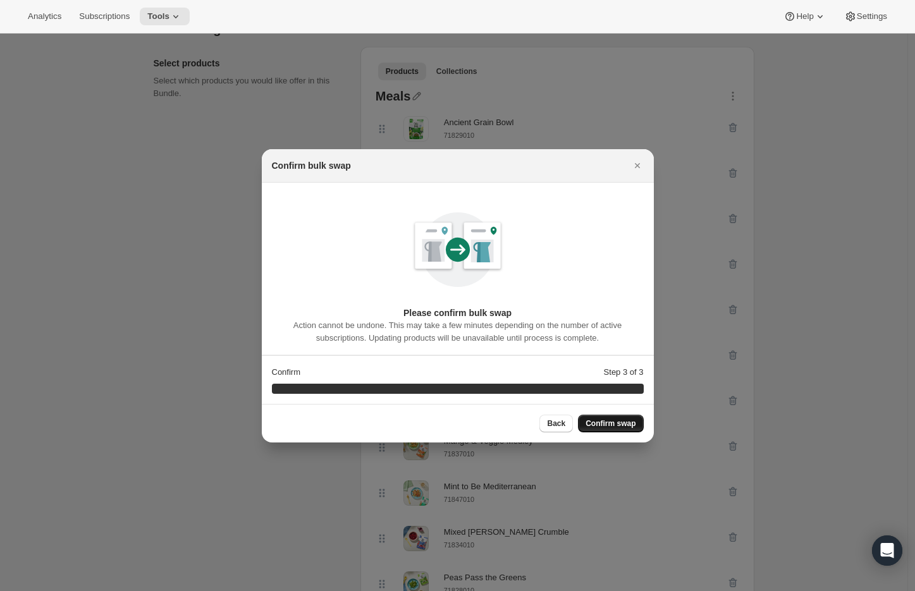
click at [619, 423] on span "Confirm swap" at bounding box center [611, 424] width 50 height 10
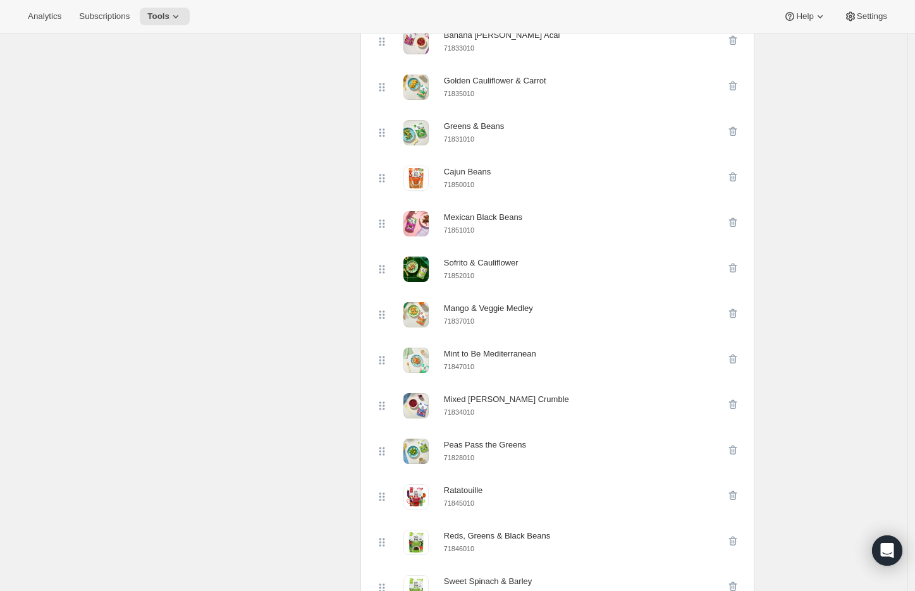
scroll to position [0, 0]
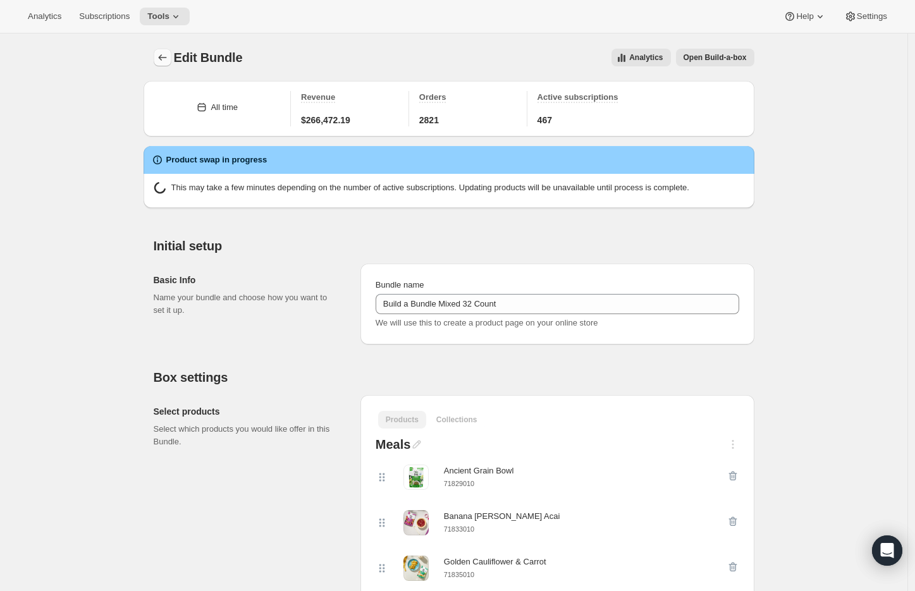
click at [165, 56] on icon "Bundles" at bounding box center [162, 57] width 13 height 13
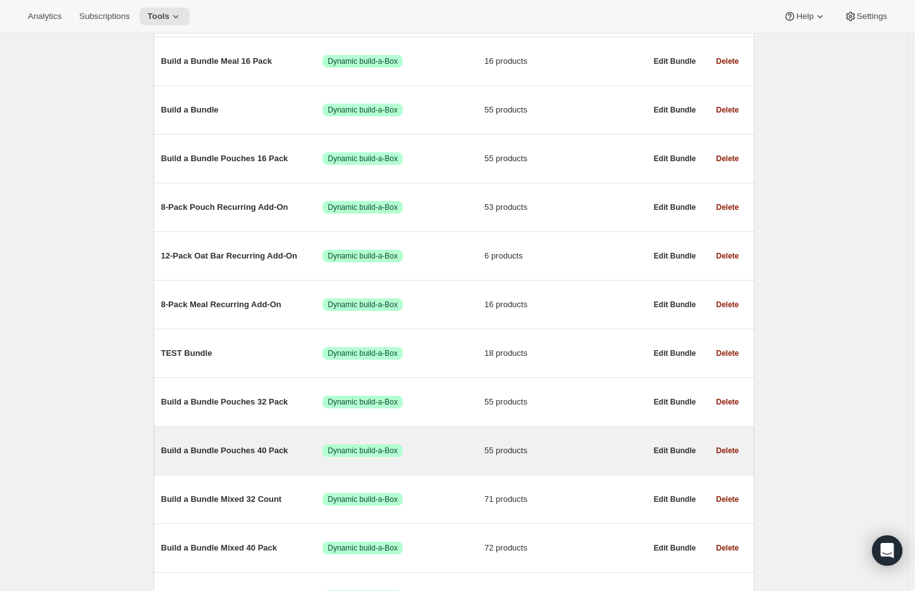
scroll to position [228, 0]
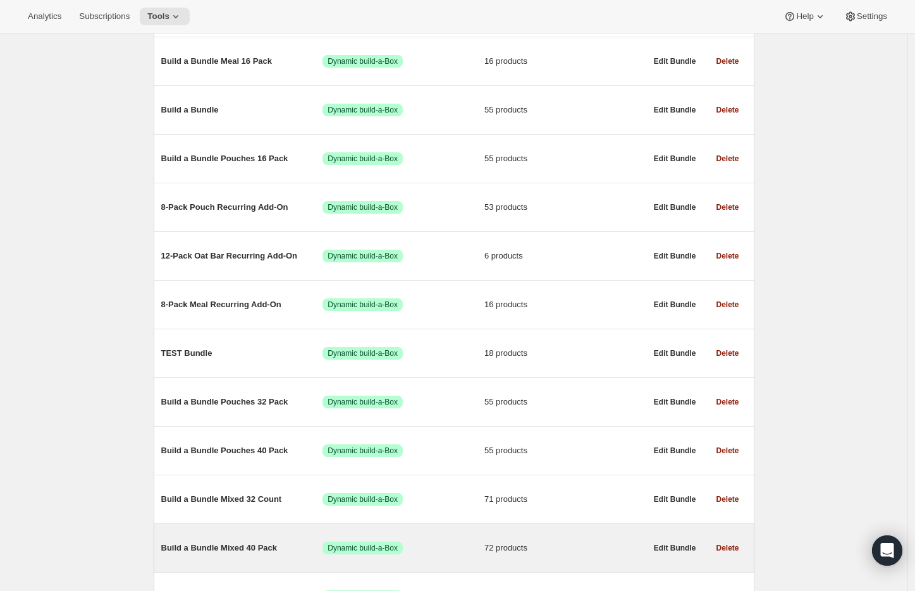
click at [259, 555] on span "Build a Bundle Mixed 40 Pack" at bounding box center [242, 548] width 162 height 13
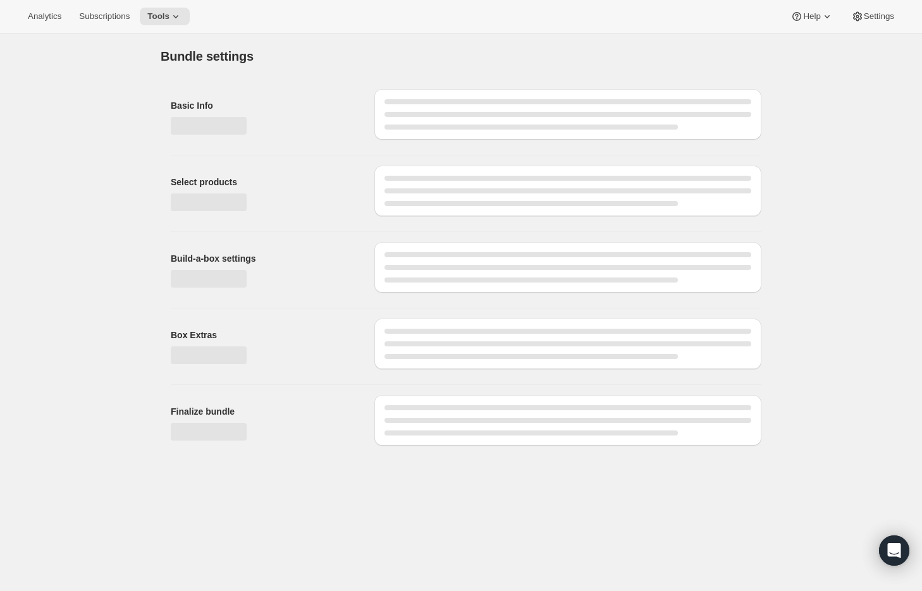
type input "Build a Bundle Mixed 40 Pack"
checkbox input "true"
select select "MINIMUM"
type input "Select at least 8 meals"
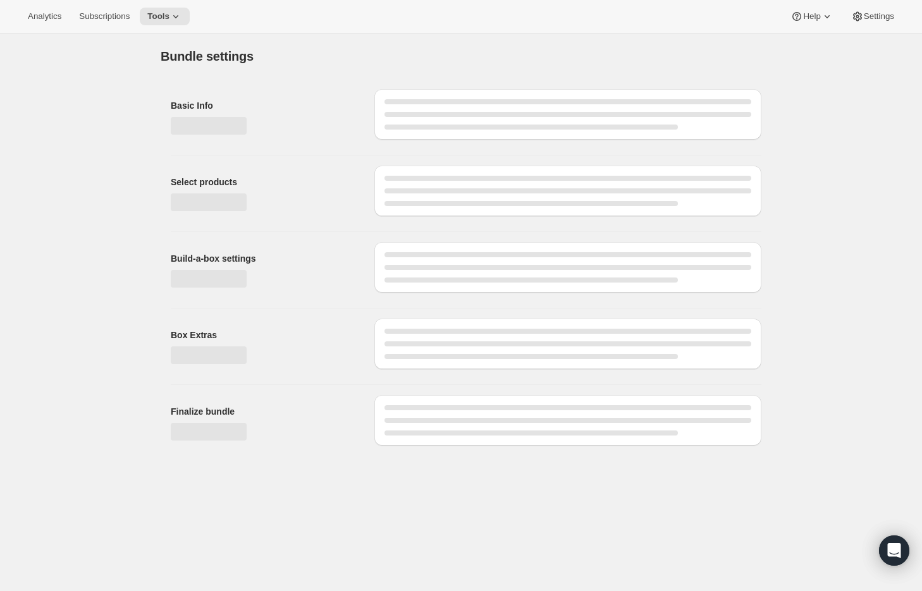
select select "gid://shopify/ProductVariant/41182201774162_e143ae9f-052c-4d0a-9eb4-a0f33d9d72e0"
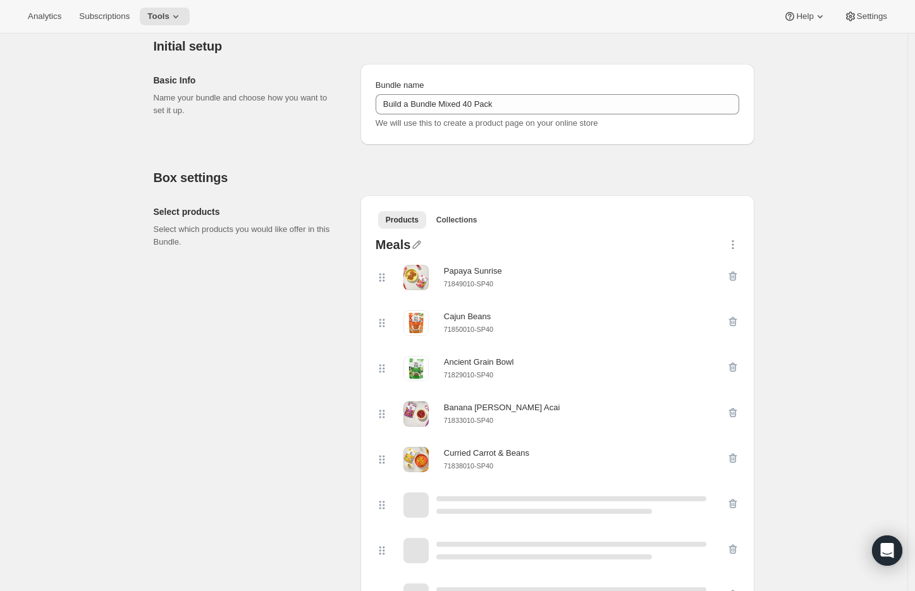
scroll to position [169, 0]
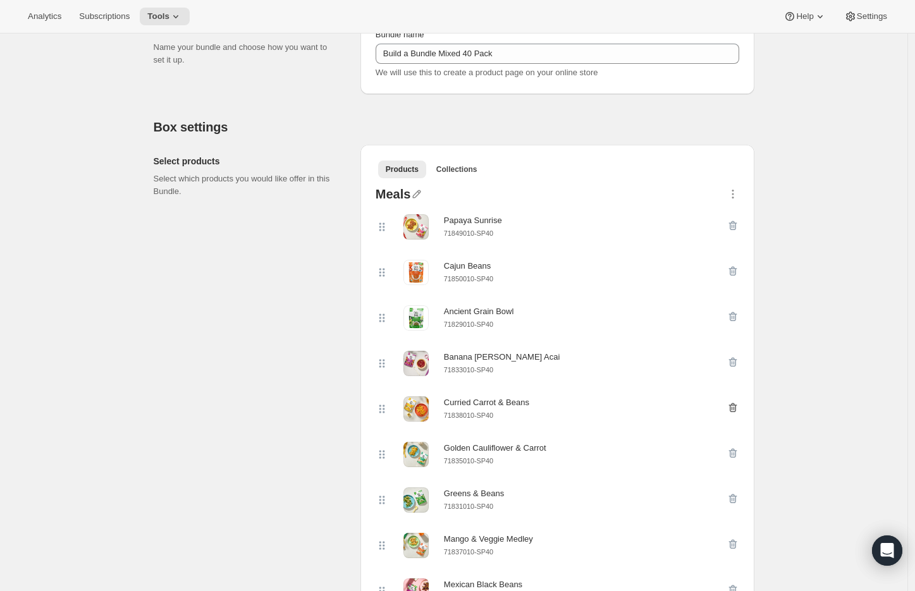
click at [740, 407] on icon "button" at bounding box center [733, 408] width 13 height 13
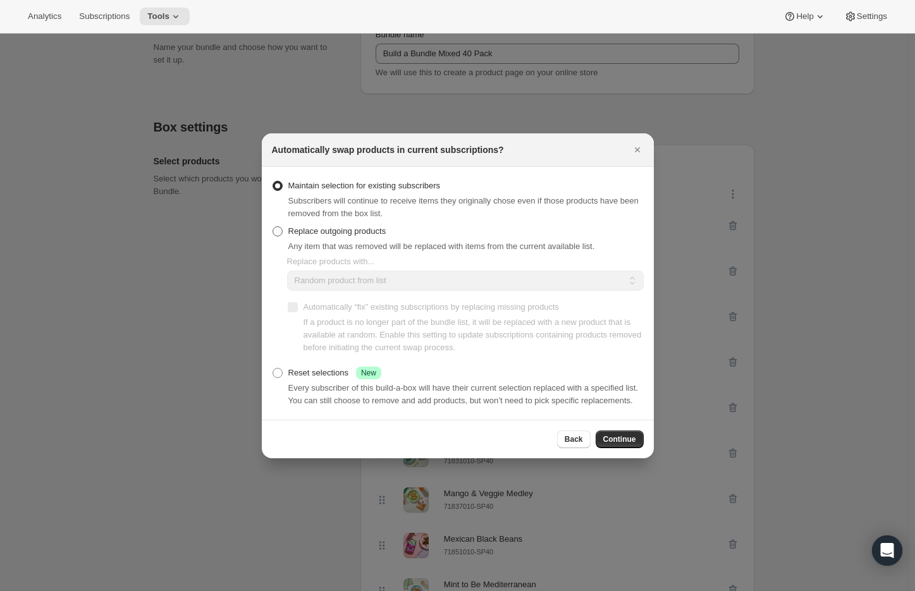
click at [345, 229] on span "Replace outgoing products" at bounding box center [337, 231] width 98 height 13
click at [273, 227] on input "Replace outgoing products" at bounding box center [273, 226] width 1 height 1
radio input "true"
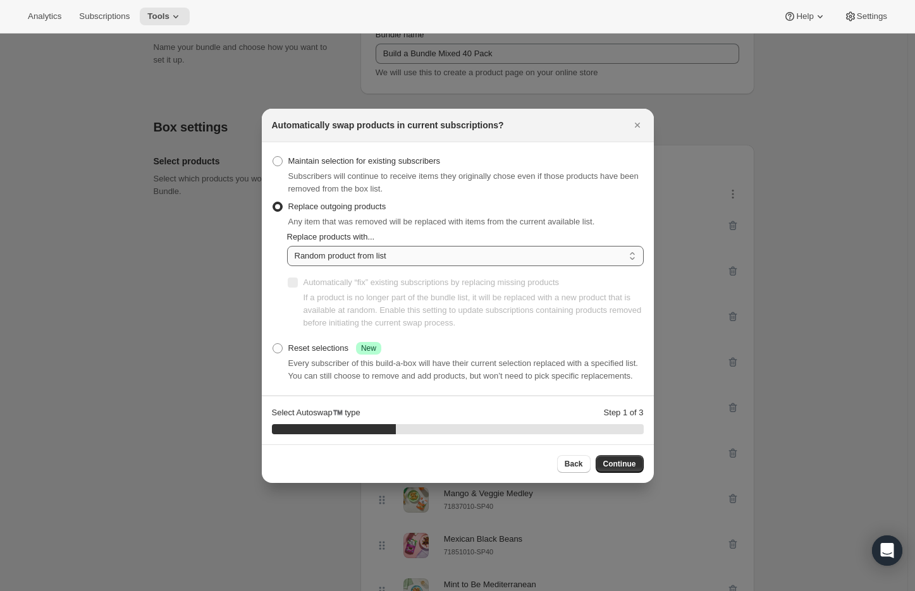
click at [345, 247] on select "Random product from list Matching product type Select specific replacements" at bounding box center [465, 256] width 357 height 20
select select "selection"
click at [287, 246] on select "Random product from list Matching product type Select specific replacements" at bounding box center [465, 256] width 357 height 20
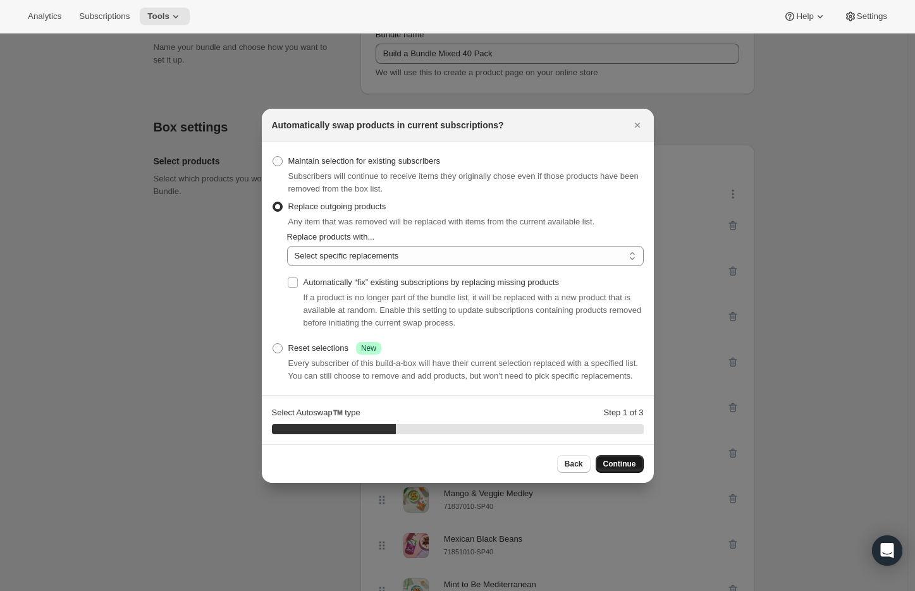
click at [622, 468] on span "Continue" at bounding box center [620, 464] width 33 height 10
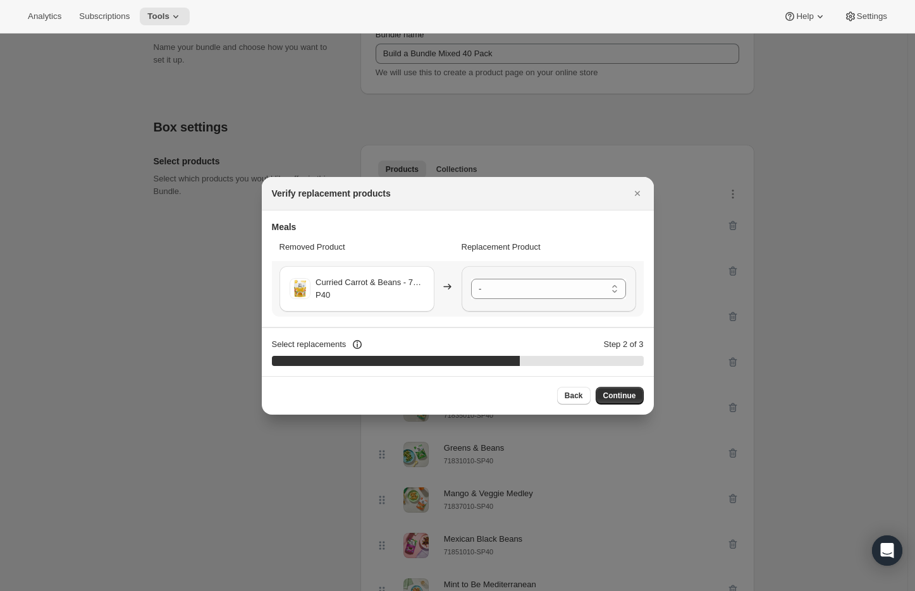
click at [502, 294] on select "- Papaya Sunrise - 71849010-SP40 Cajun Beans - 71850010-SP40 Ancient Grain Bowl…" at bounding box center [548, 289] width 155 height 20
click at [619, 286] on select "- Papaya Sunrise - 71849010-SP40 Cajun Beans - 71850010-SP40 Ancient Grain Bowl…" at bounding box center [548, 289] width 155 height 20
click at [617, 287] on select "- Papaya Sunrise - 71849010-SP40 Cajun Beans - 71850010-SP40 Ancient Grain Bowl…" at bounding box center [548, 289] width 155 height 20
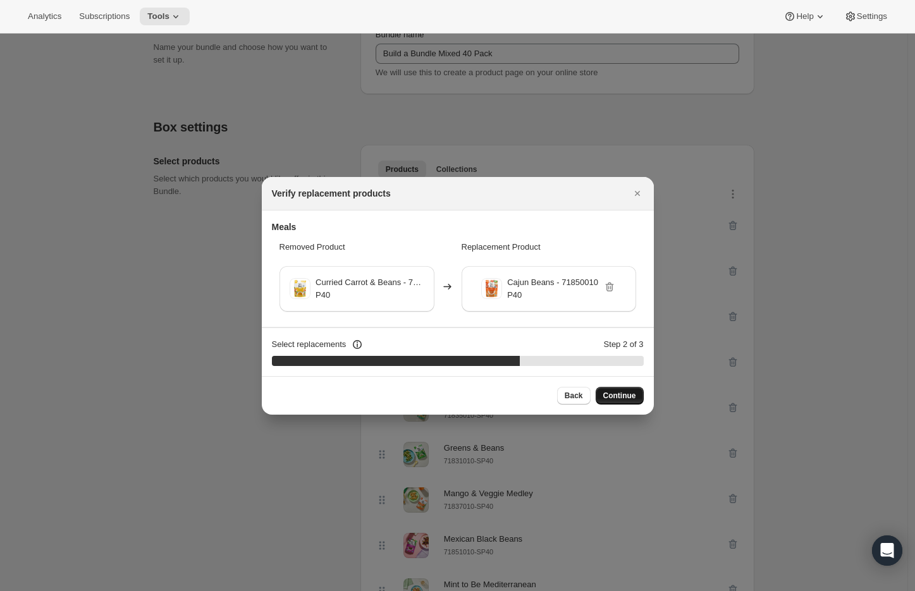
click at [625, 397] on span "Continue" at bounding box center [620, 396] width 33 height 10
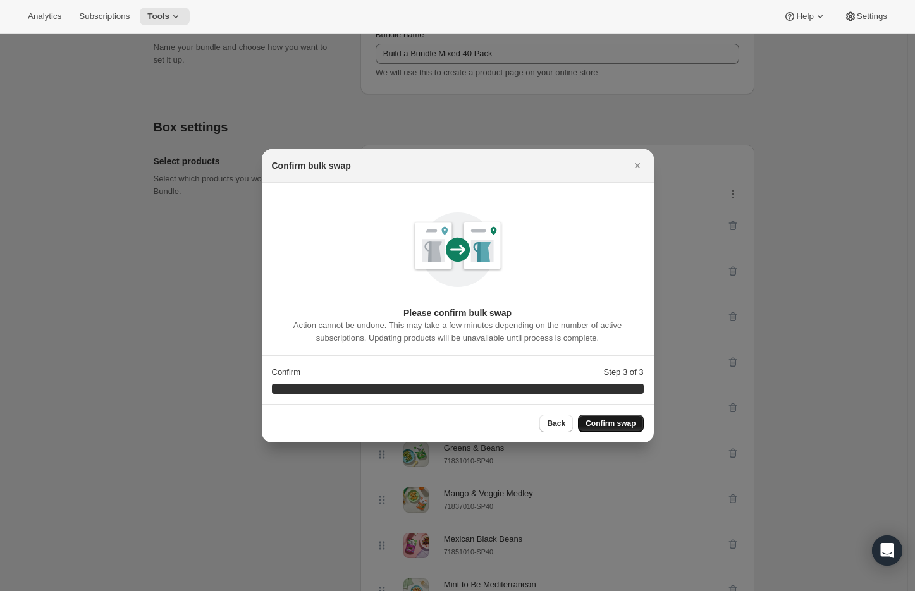
click at [624, 429] on button "Confirm swap" at bounding box center [610, 424] width 65 height 18
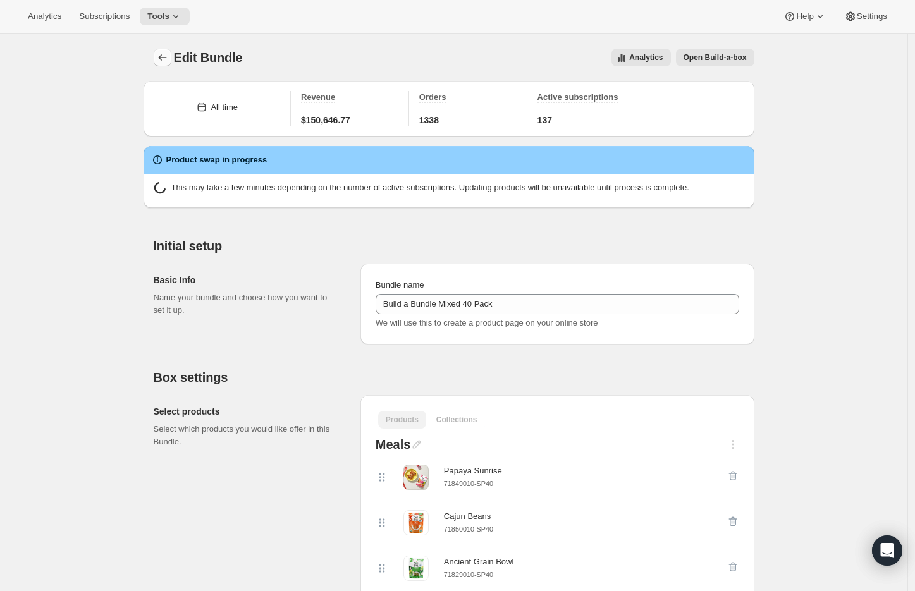
click at [160, 53] on icon "Bundles" at bounding box center [162, 57] width 13 height 13
